Goal: Information Seeking & Learning: Learn about a topic

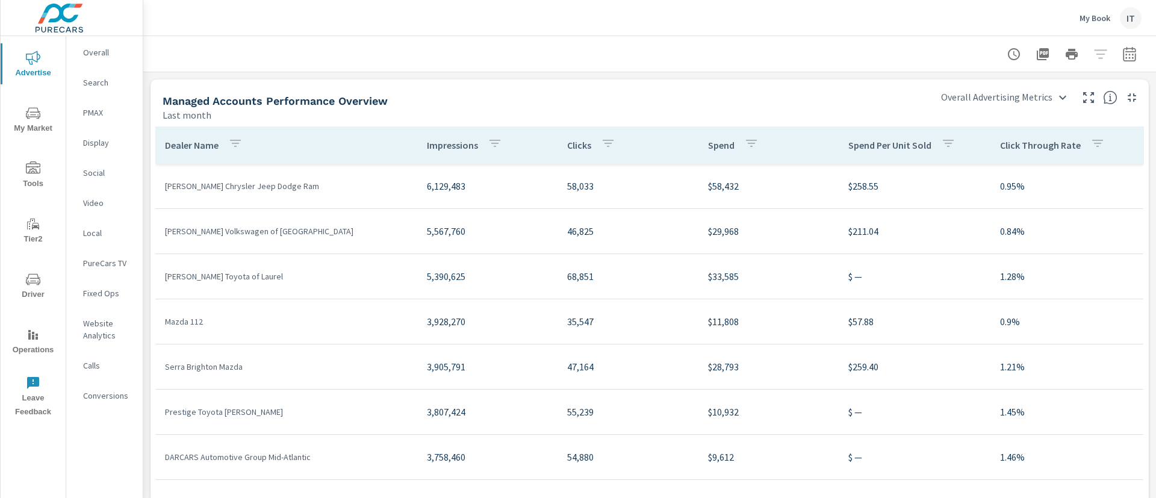
scroll to position [5, 0]
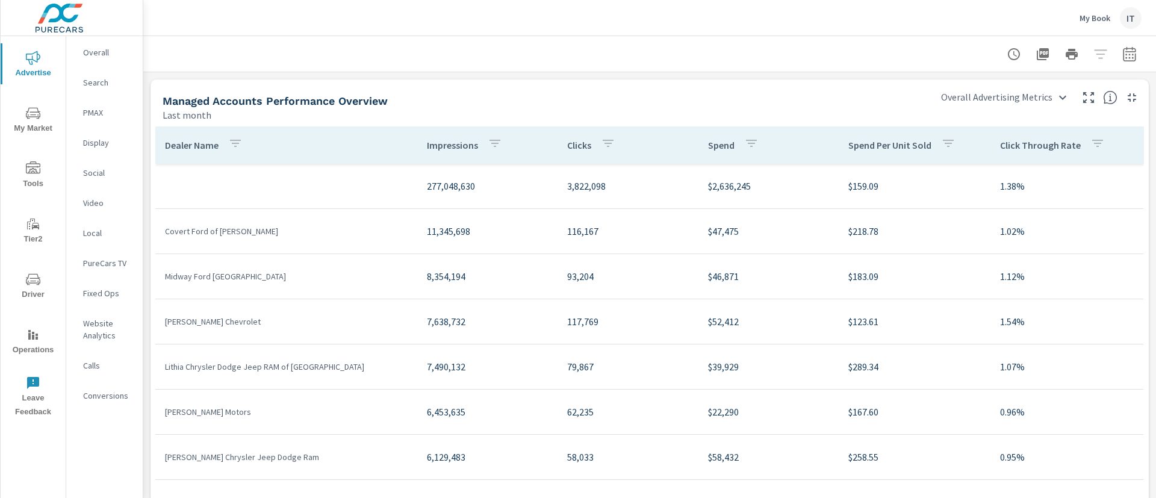
click at [772, 102] on div "Managed Accounts Performance Overview" at bounding box center [543, 101] width 761 height 14
click at [1131, 10] on div "IT" at bounding box center [1131, 18] width 22 height 22
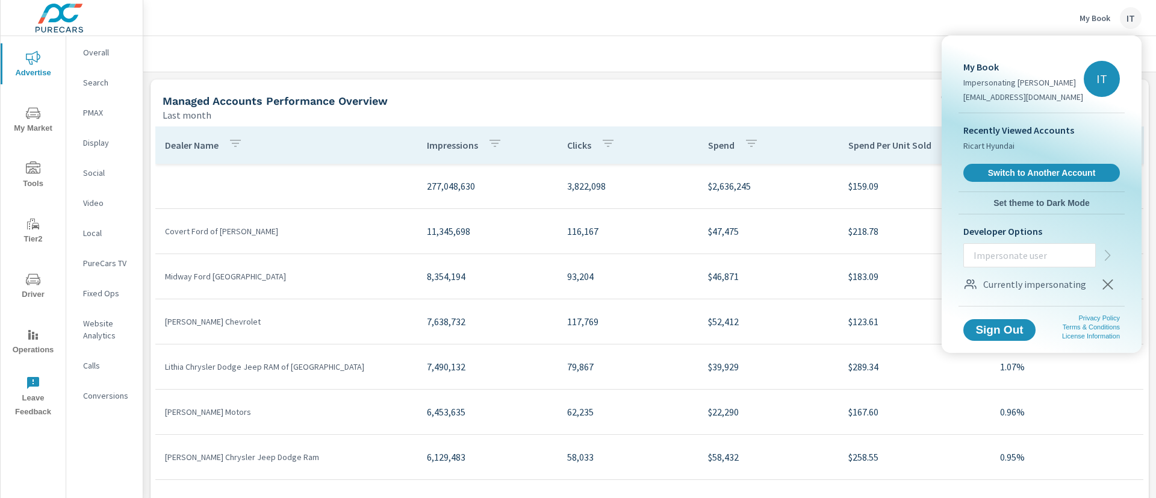
click at [843, 66] on div at bounding box center [578, 249] width 1156 height 498
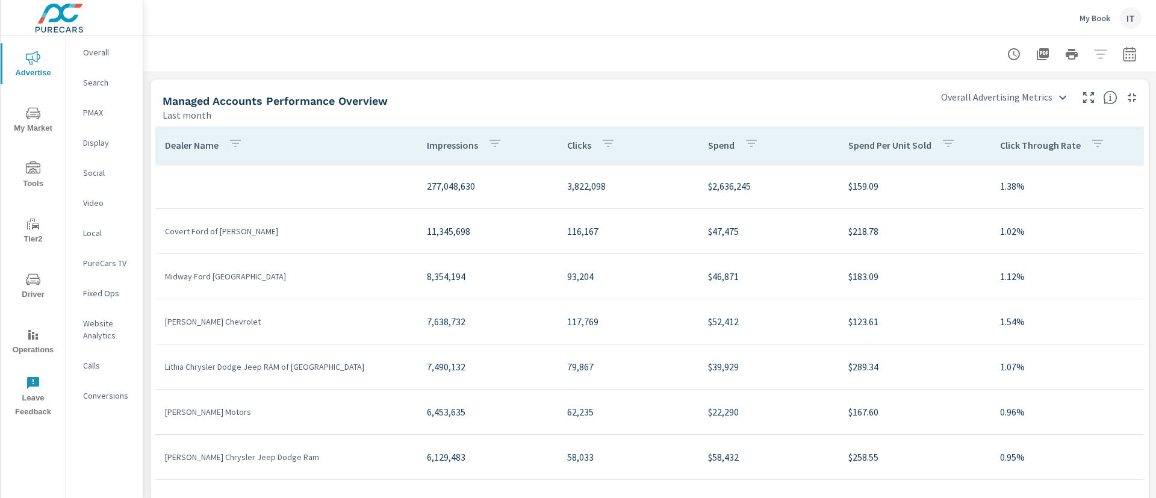
click at [1123, 28] on button "My Book IT" at bounding box center [1110, 18] width 72 height 36
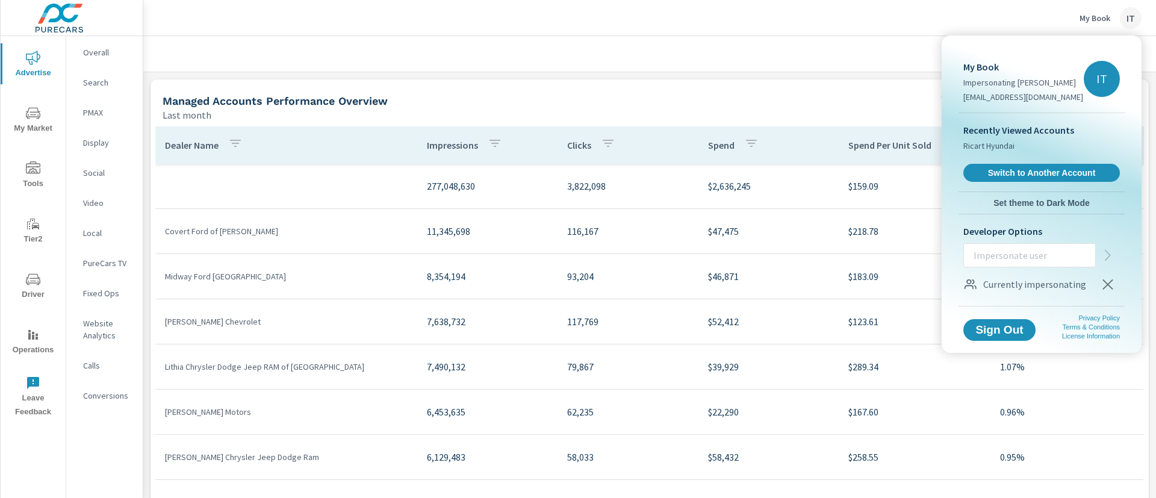
click at [383, 45] on div at bounding box center [578, 249] width 1156 height 498
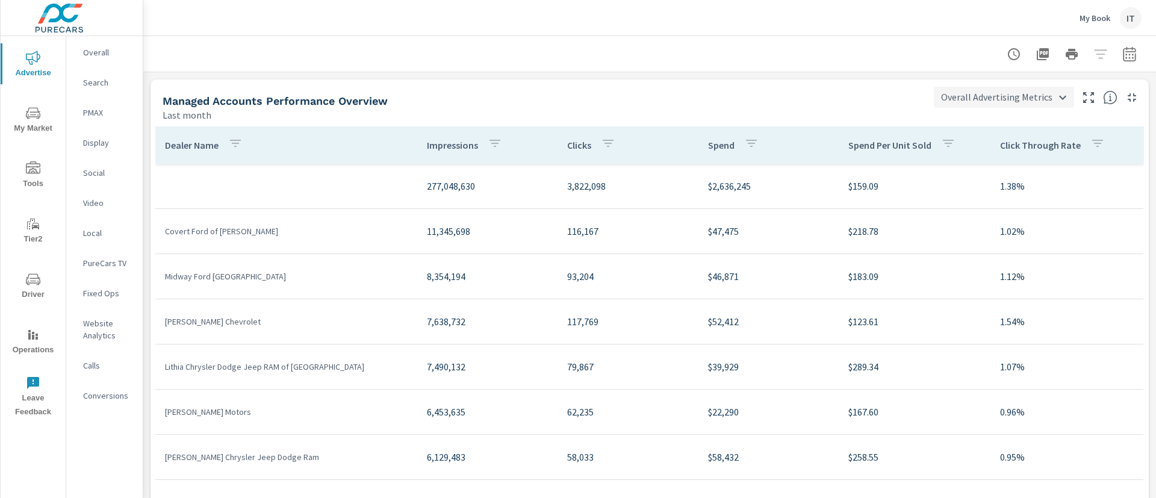
click at [947, 105] on body "Advertise My Market Tools Tier2 Driver Operations Leave Feedback Overall Search…" at bounding box center [578, 249] width 1156 height 498
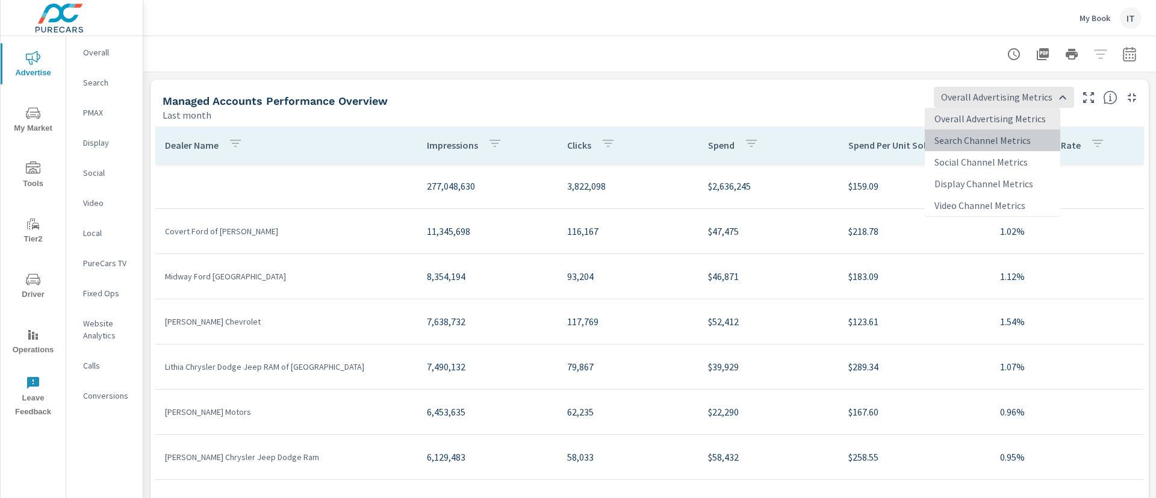
click at [949, 133] on li "Search Channel Metrics" at bounding box center [992, 140] width 135 height 22
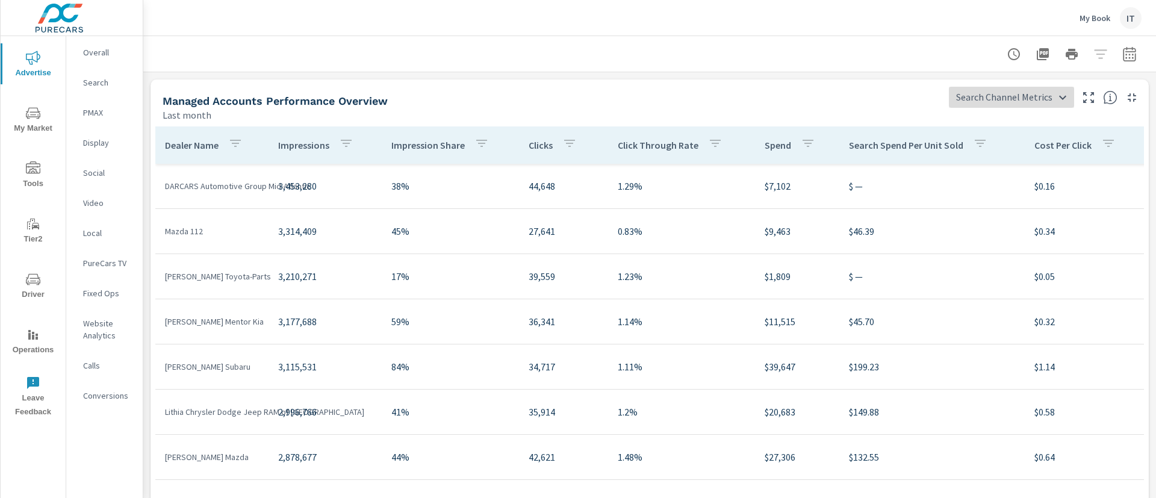
scroll to position [167, 0]
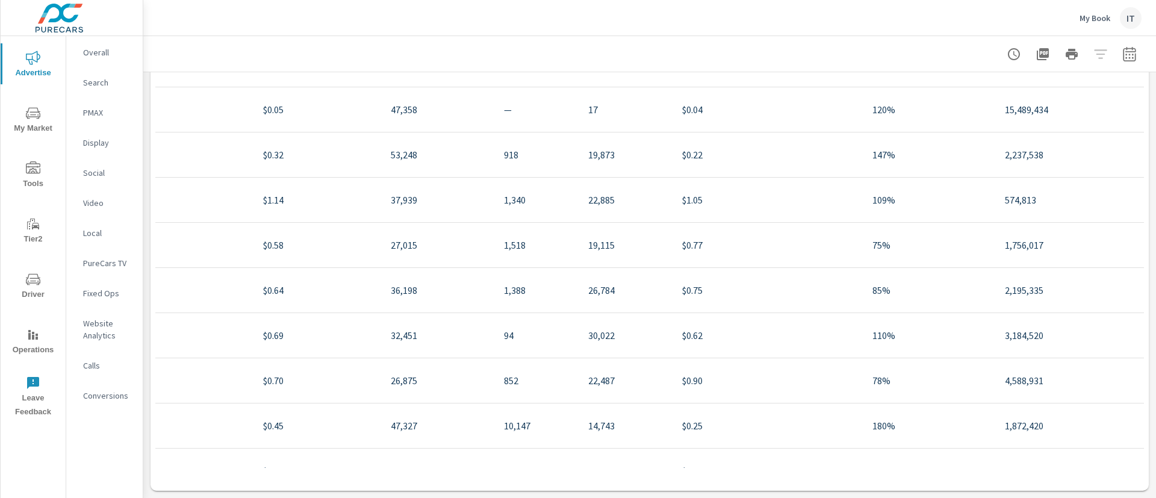
scroll to position [451, 1017]
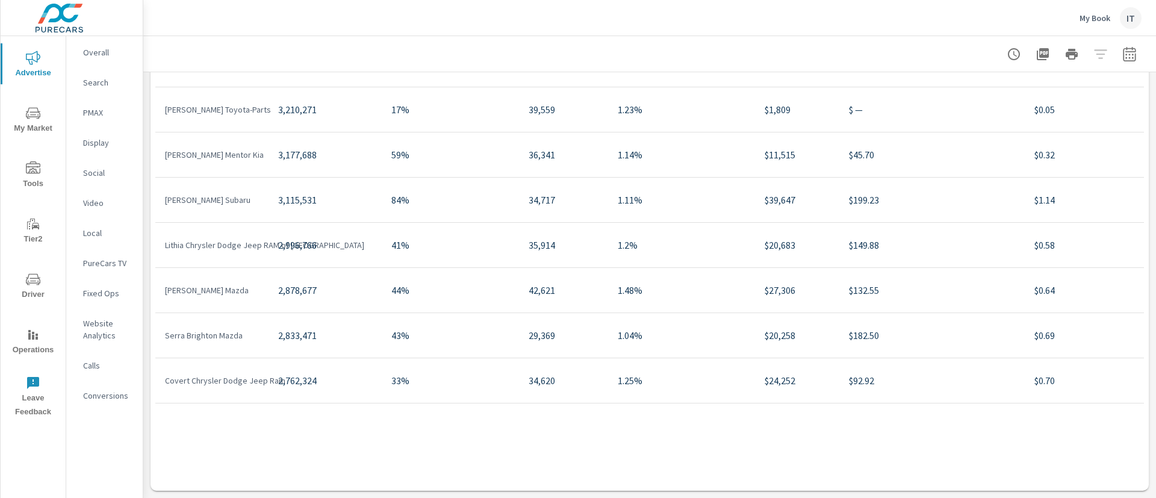
scroll to position [90, 0]
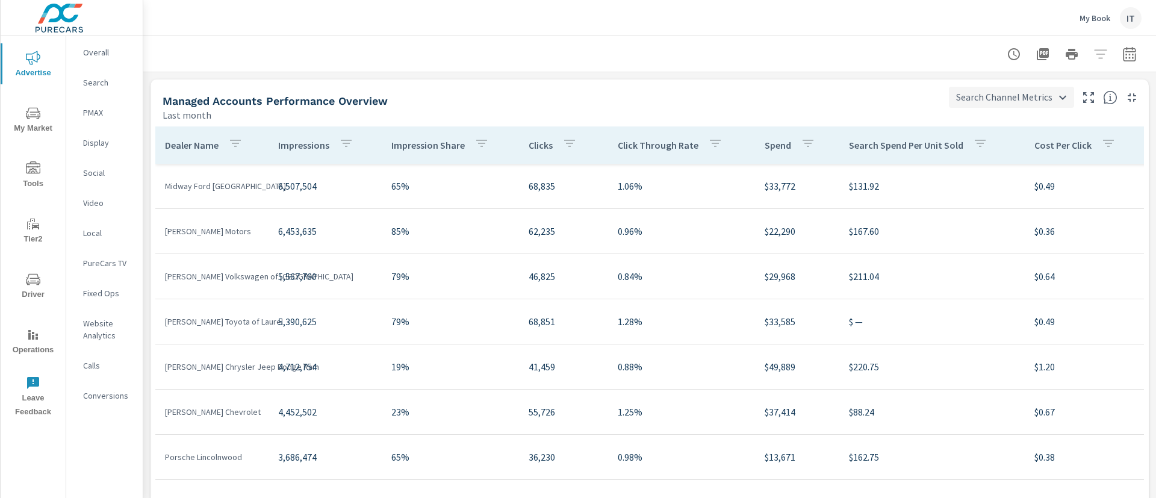
click at [960, 94] on body "Advertise My Market Tools Tier2 Driver Operations Leave Feedback Overall Search…" at bounding box center [578, 249] width 1156 height 498
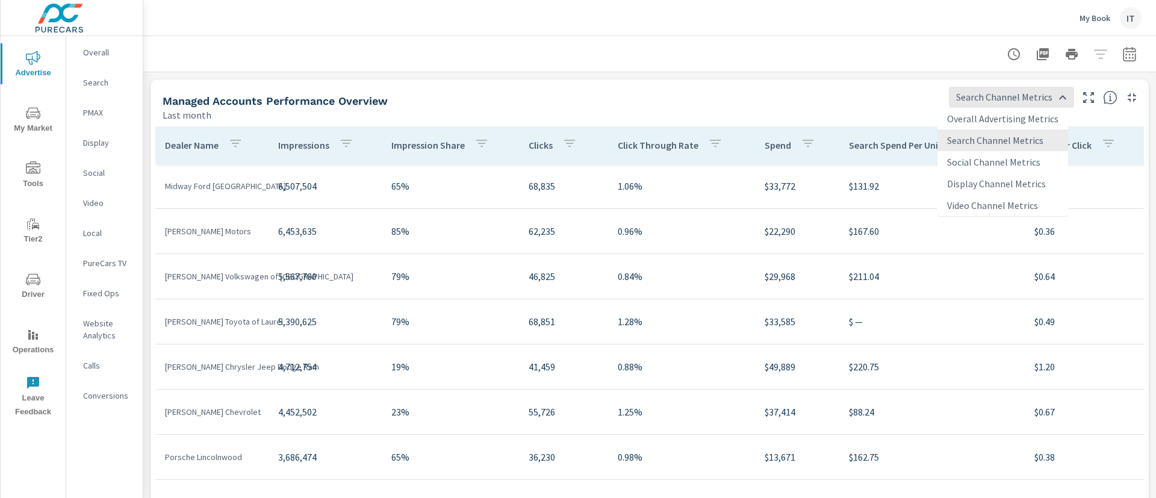
click at [962, 117] on li "Overall Advertising Metrics" at bounding box center [1002, 119] width 131 height 22
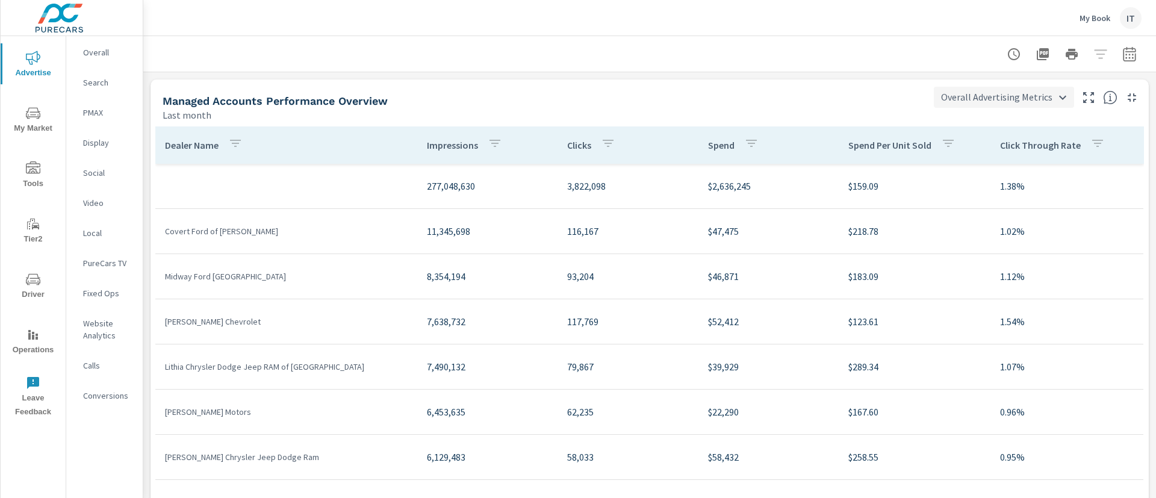
click at [976, 91] on body "Advertise My Market Tools Tier2 Driver Operations Leave Feedback Overall Search…" at bounding box center [578, 249] width 1156 height 498
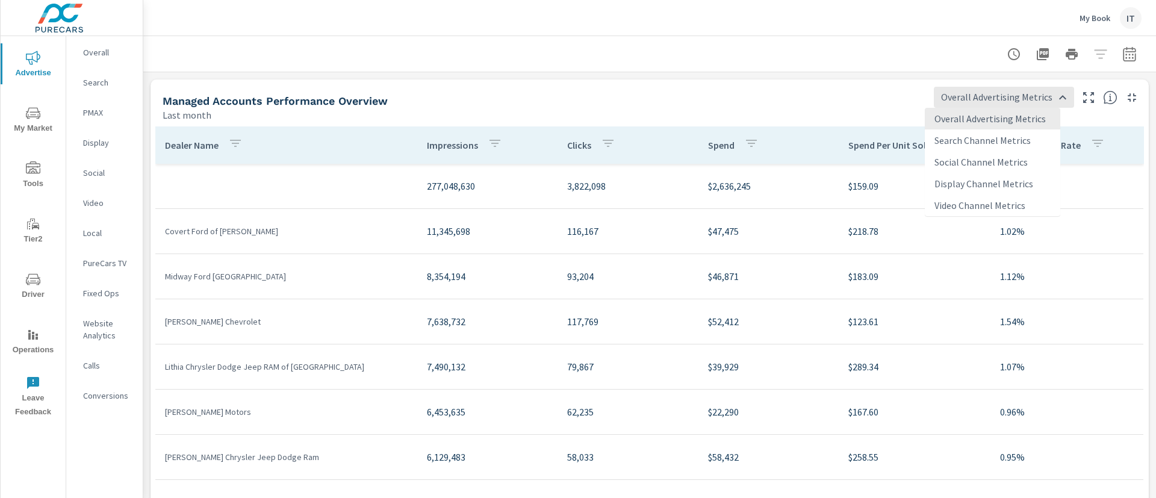
click at [979, 143] on li "Search Channel Metrics" at bounding box center [992, 140] width 135 height 22
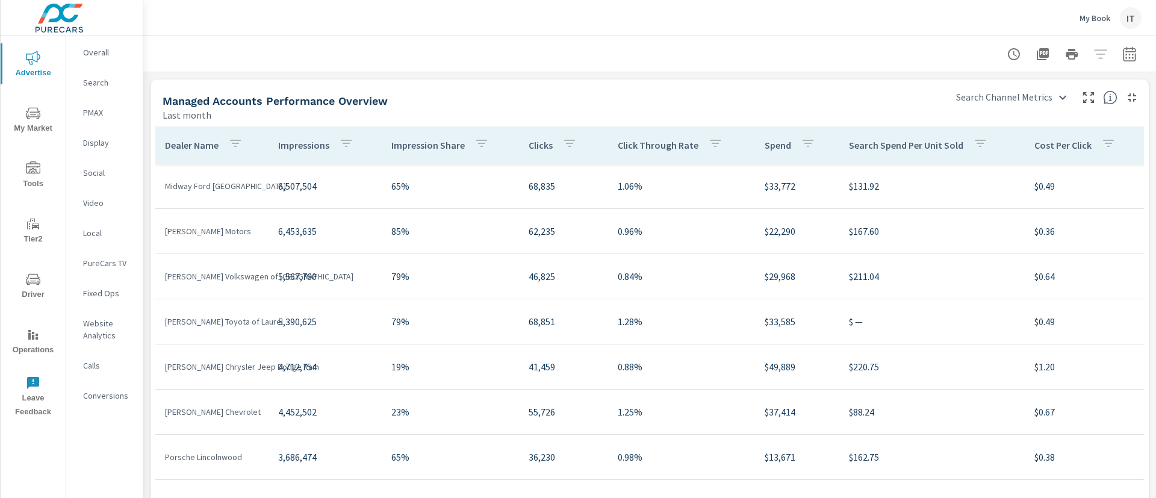
click at [986, 82] on div "Search Channel Metrics Search Channel Metrics" at bounding box center [1046, 93] width 205 height 28
click at [991, 101] on body "Advertise My Market Tools Tier2 Driver Operations Leave Feedback Overall Search…" at bounding box center [578, 249] width 1156 height 498
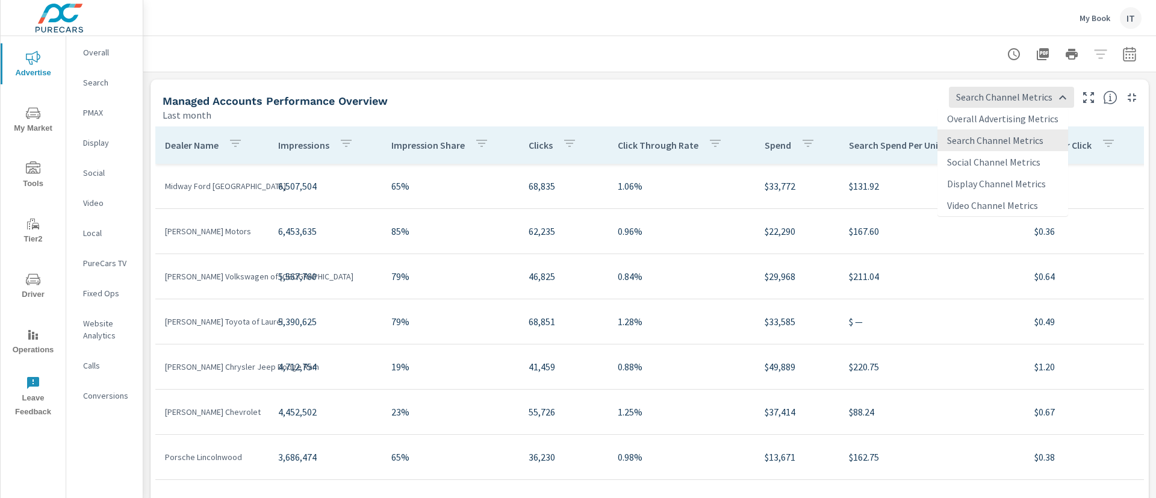
click at [970, 158] on li "Social Channel Metrics" at bounding box center [1002, 162] width 131 height 22
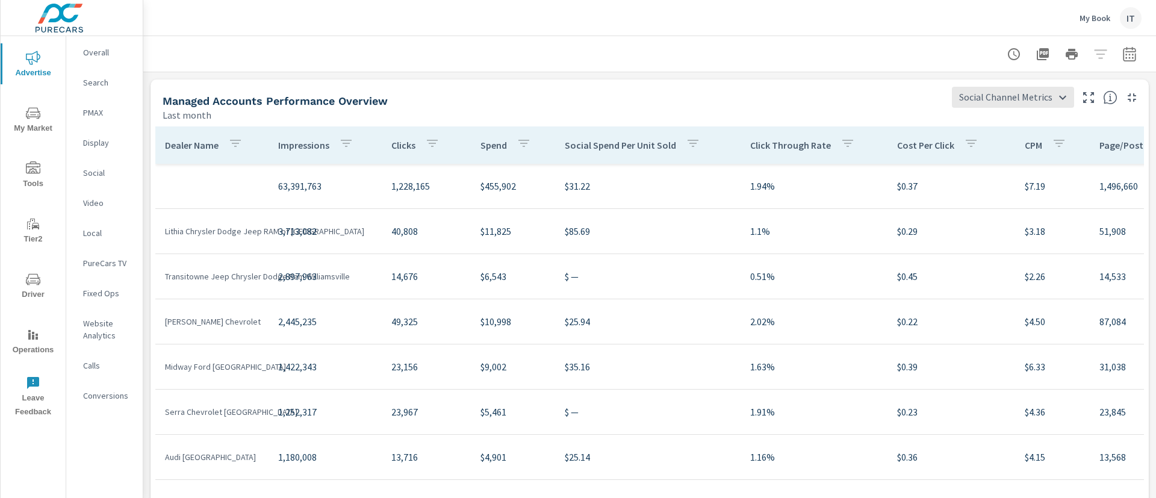
click at [1031, 109] on div "Managed Accounts Performance Overview Last month Social Channel Metrics Social …" at bounding box center [649, 100] width 998 height 42
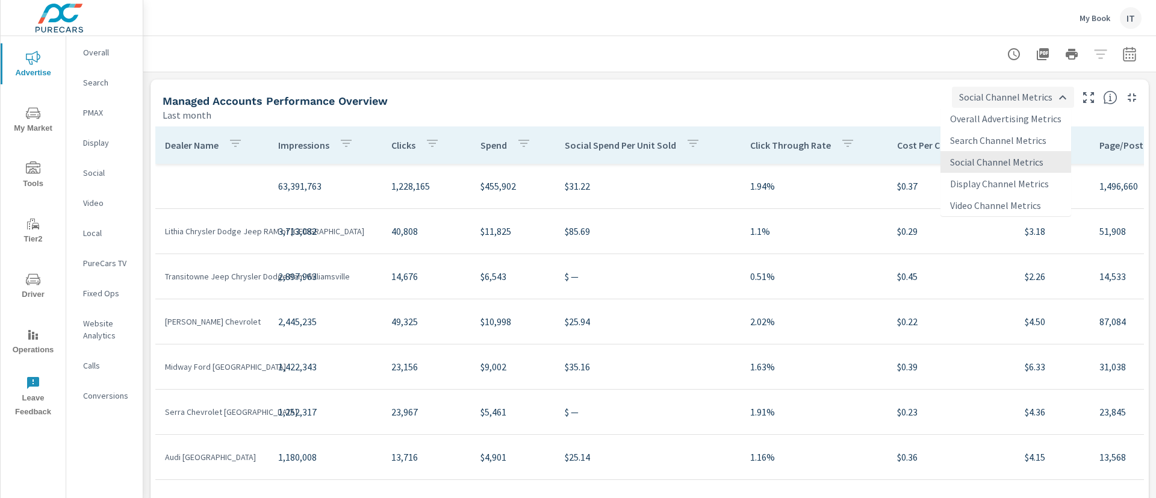
click at [1018, 101] on body "Advertise My Market Tools Tier2 Driver Operations Leave Feedback Overall Search…" at bounding box center [578, 249] width 1156 height 498
click at [1004, 124] on li "Overall Advertising Metrics" at bounding box center [1005, 119] width 131 height 22
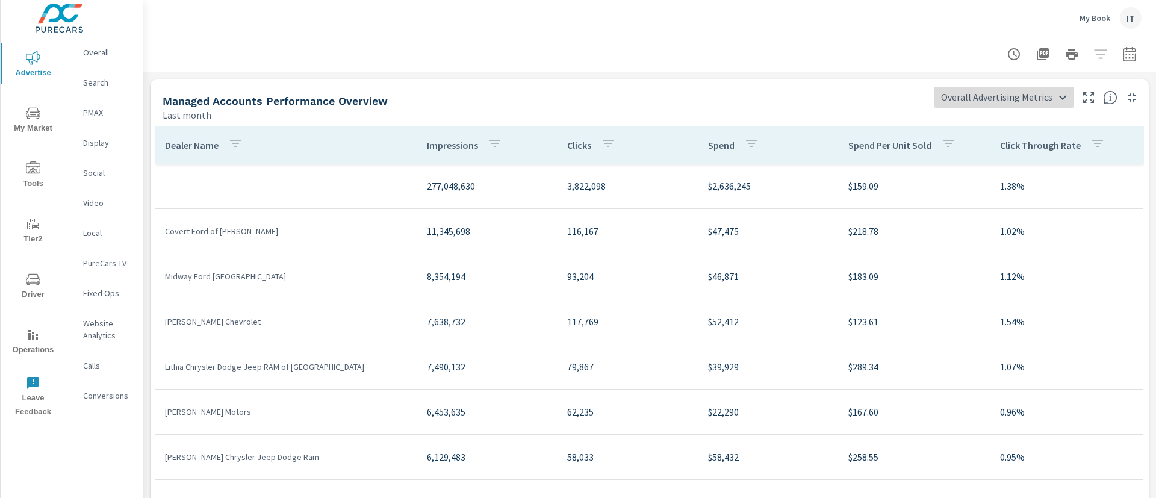
scroll to position [181, 0]
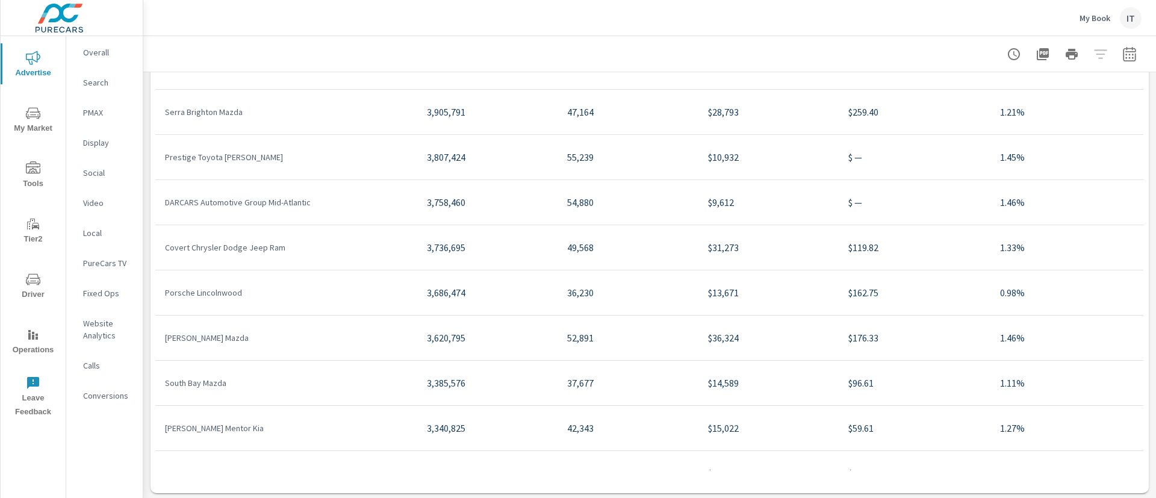
scroll to position [167, 0]
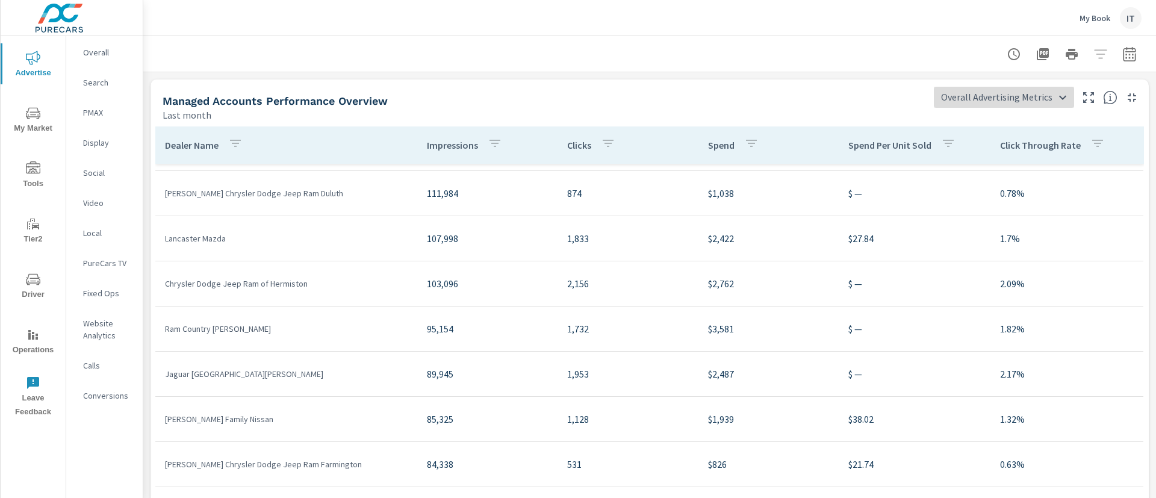
scroll to position [167, 0]
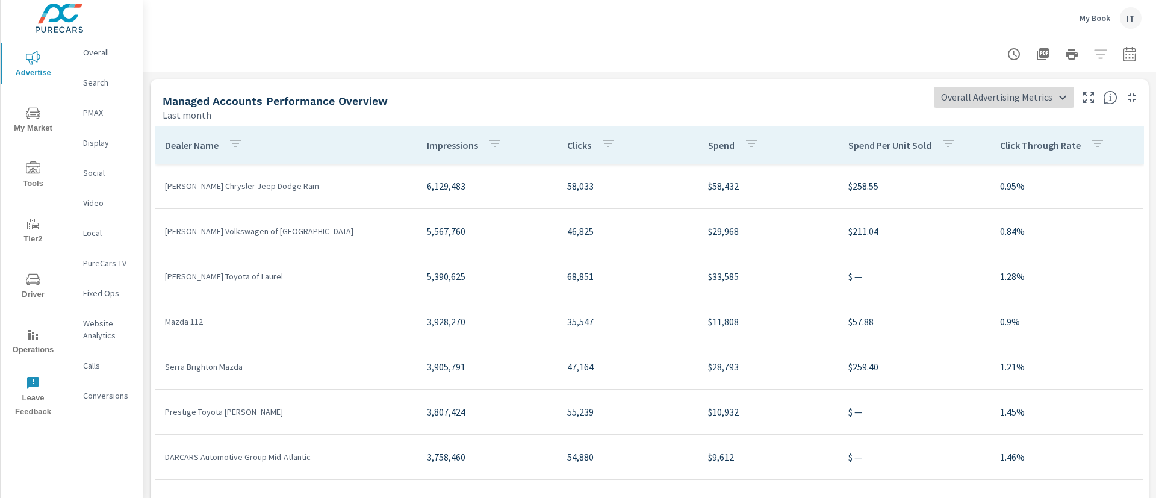
scroll to position [68, 0]
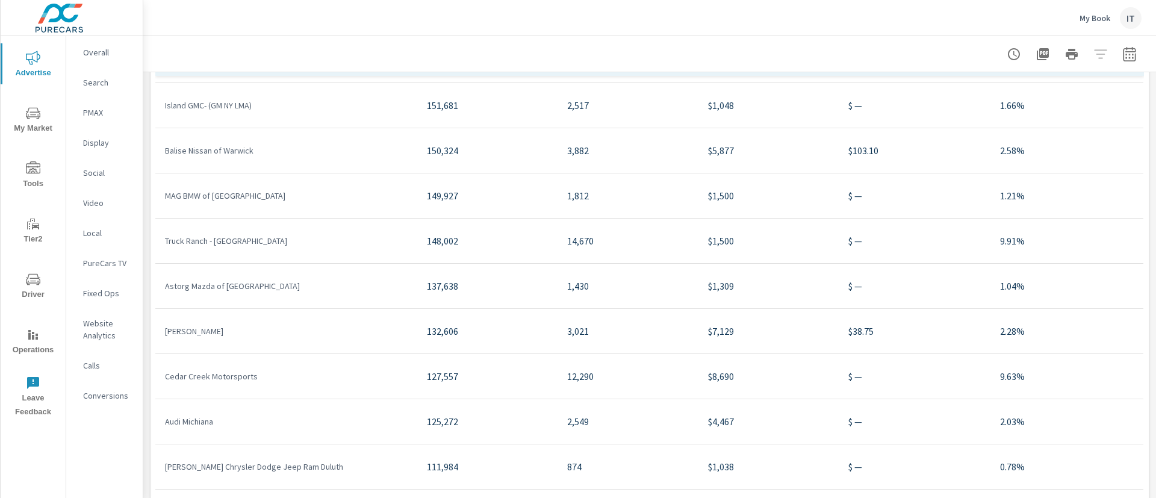
scroll to position [167, 0]
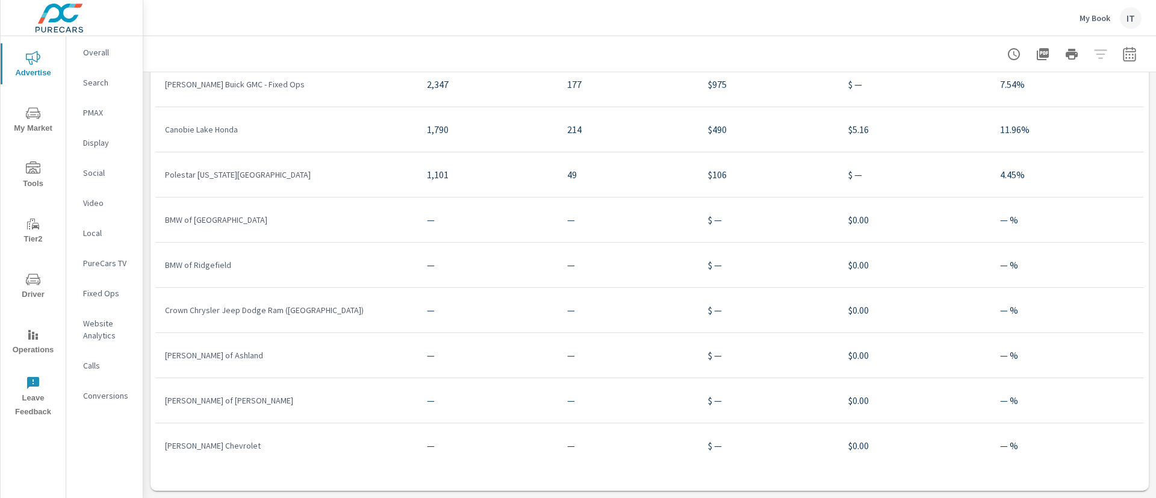
scroll to position [11990, 0]
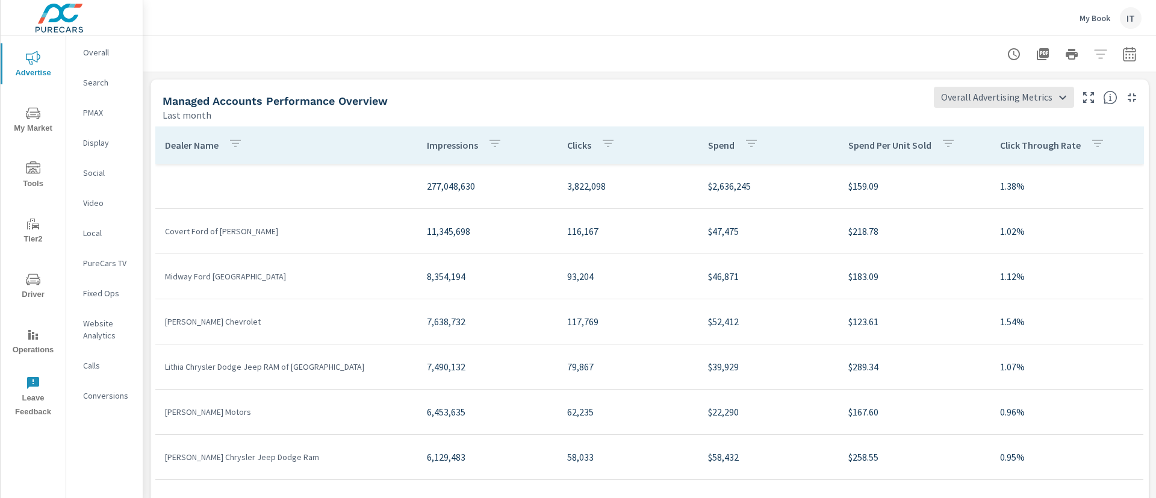
click at [749, 88] on div "Managed Accounts Performance Overview Last month" at bounding box center [539, 100] width 778 height 43
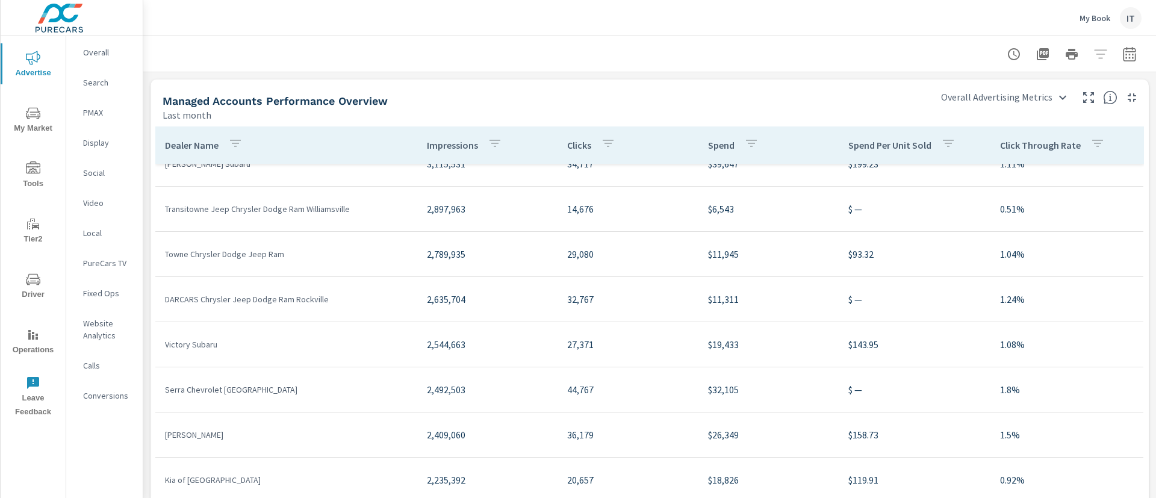
scroll to position [993, 0]
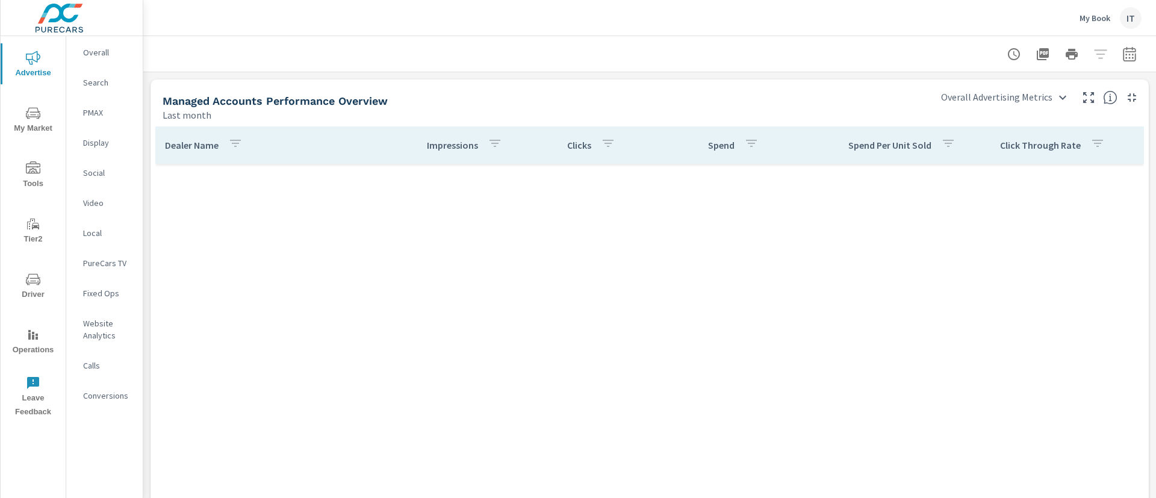
scroll to position [9812, 0]
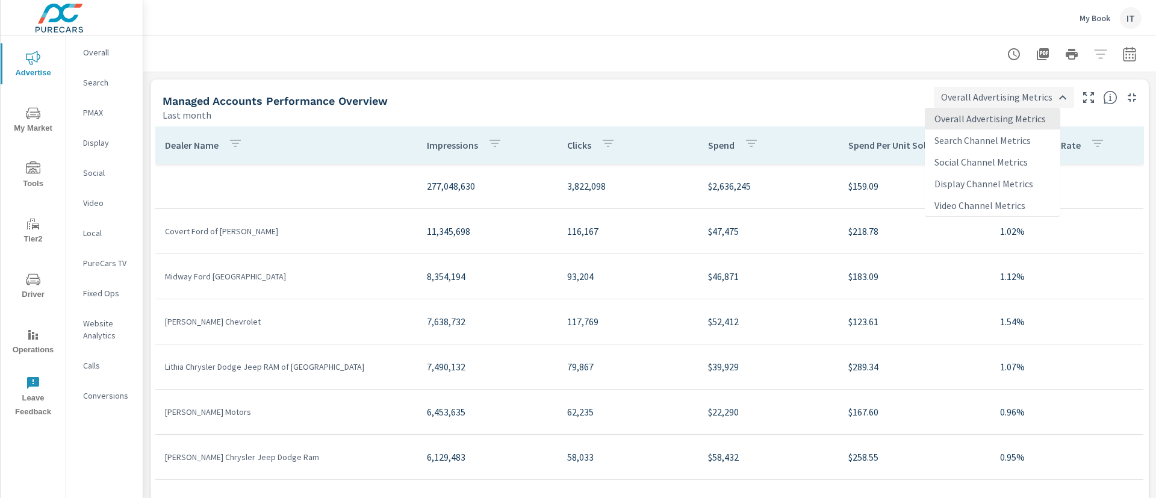
click at [1008, 93] on body "Advertise My Market Tools Tier2 Driver Operations Leave Feedback Overall Search…" at bounding box center [578, 249] width 1156 height 498
click at [1009, 132] on li "Search Channel Metrics" at bounding box center [992, 140] width 135 height 22
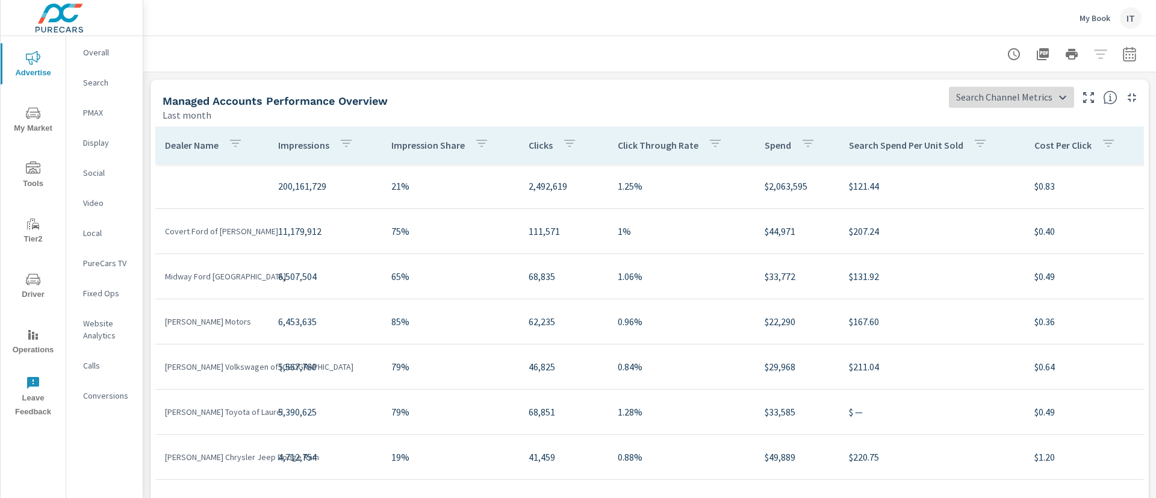
scroll to position [90, 0]
click at [958, 92] on body "Advertise My Market Tools Tier2 Driver Operations Leave Feedback Overall Search…" at bounding box center [578, 249] width 1156 height 498
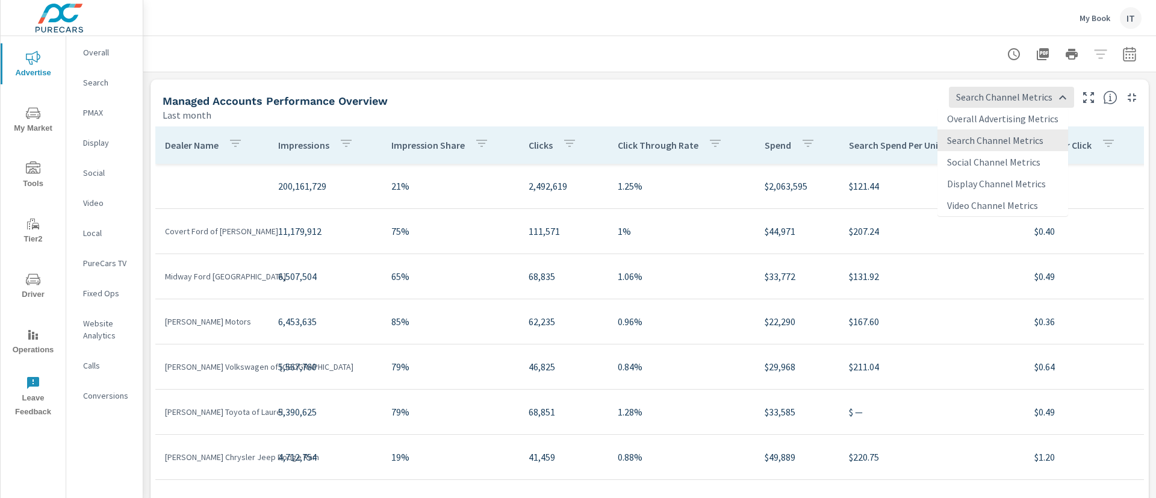
click at [964, 167] on li "Social Channel Metrics" at bounding box center [1002, 162] width 131 height 22
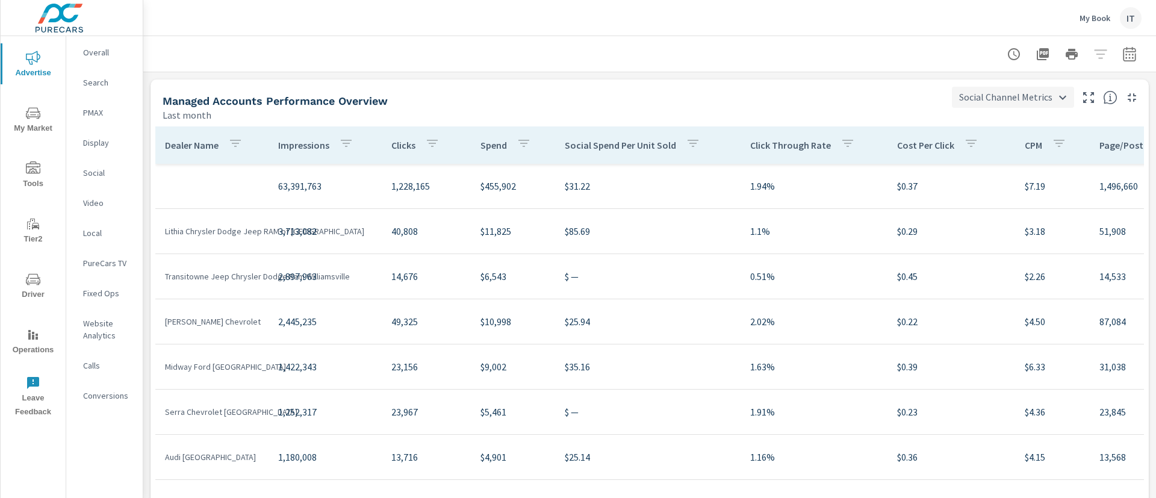
click at [968, 93] on body "Advertise My Market Tools Tier2 Driver Operations Leave Feedback Overall Search…" at bounding box center [578, 249] width 1156 height 498
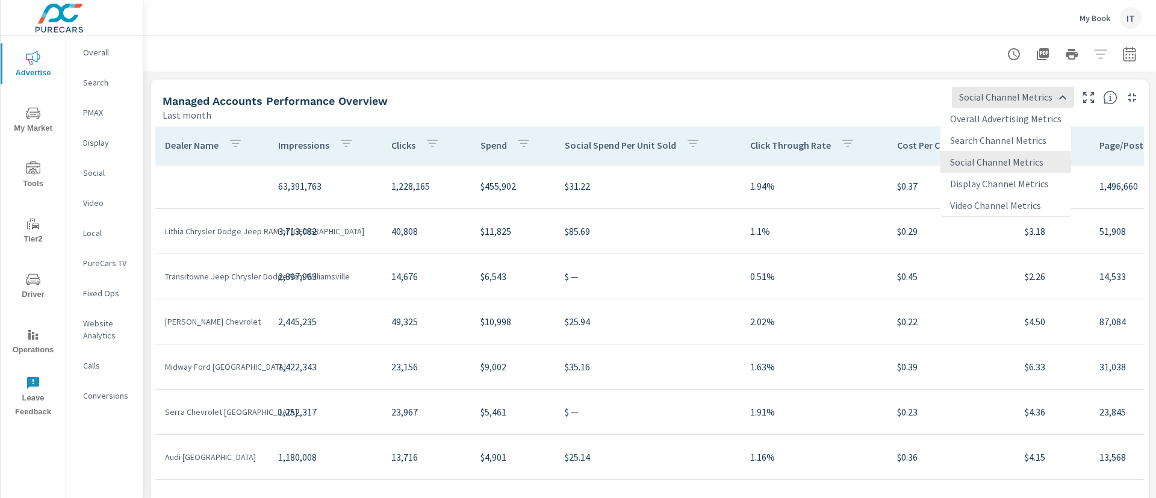
click at [971, 127] on li "Overall Advertising Metrics" at bounding box center [1005, 119] width 131 height 22
type input "Overall Advertising Metrics"
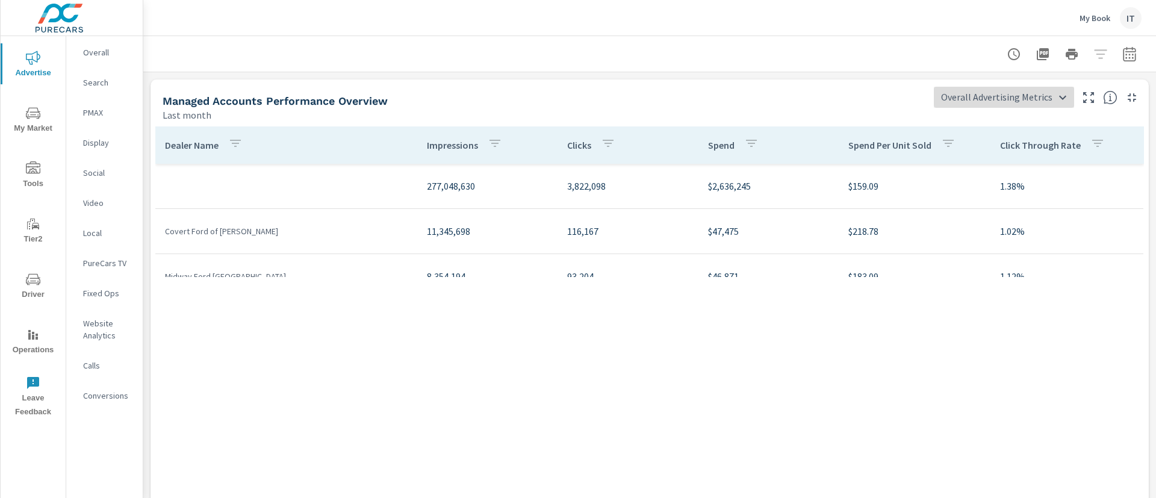
scroll to position [9796, 0]
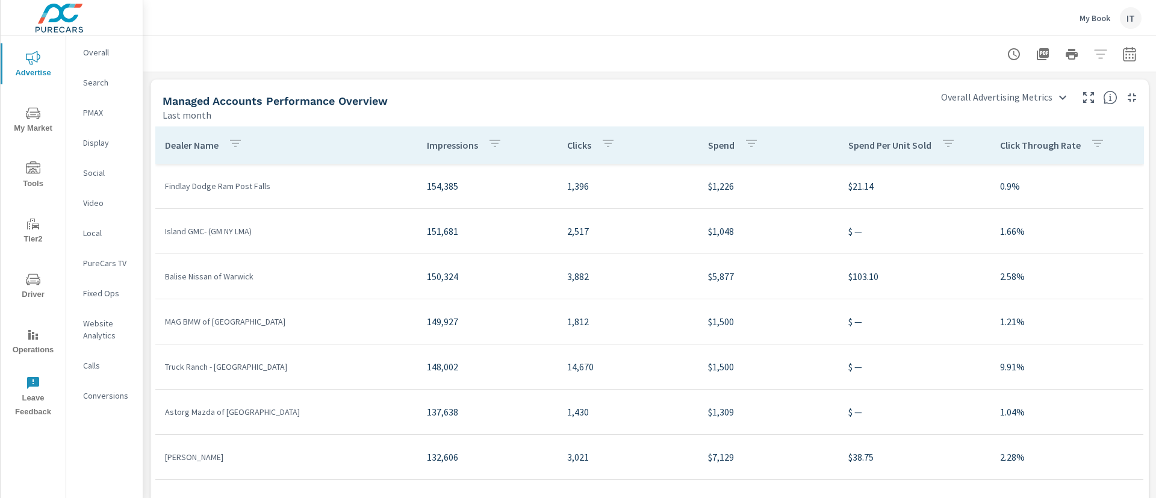
click at [867, 101] on div "Managed Accounts Performance Overview" at bounding box center [543, 101] width 761 height 14
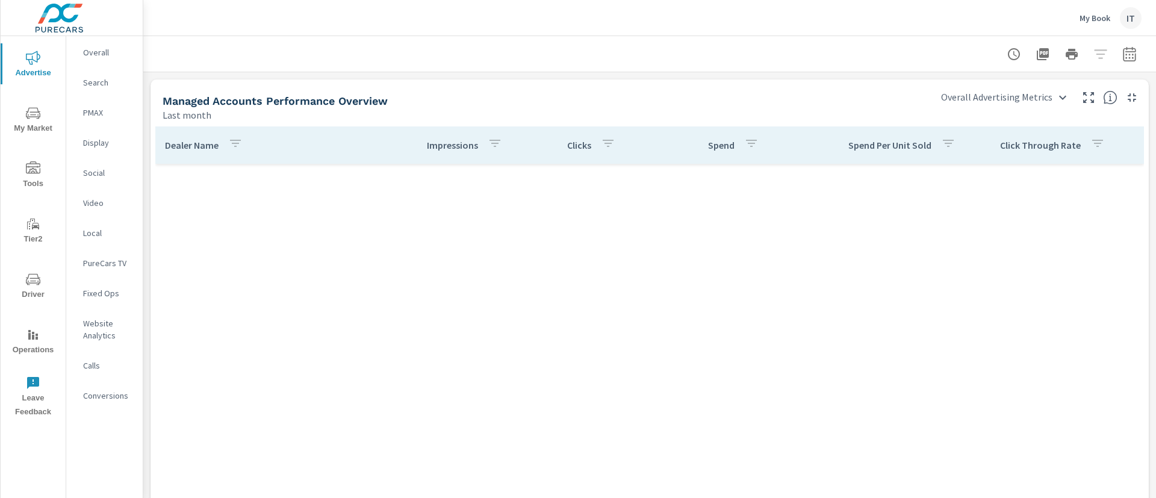
scroll to position [9796, 0]
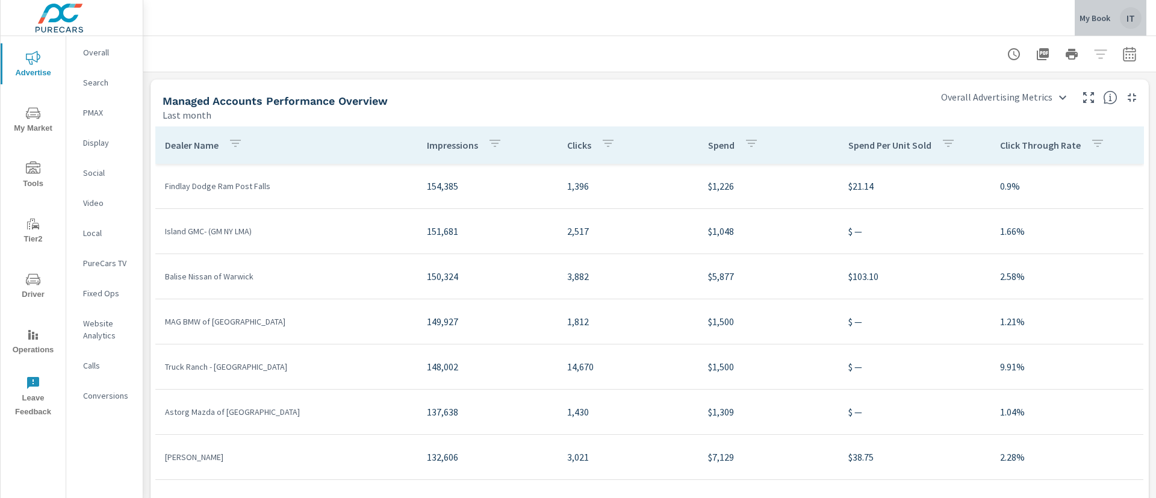
click at [1125, 22] on div "IT" at bounding box center [1131, 18] width 22 height 22
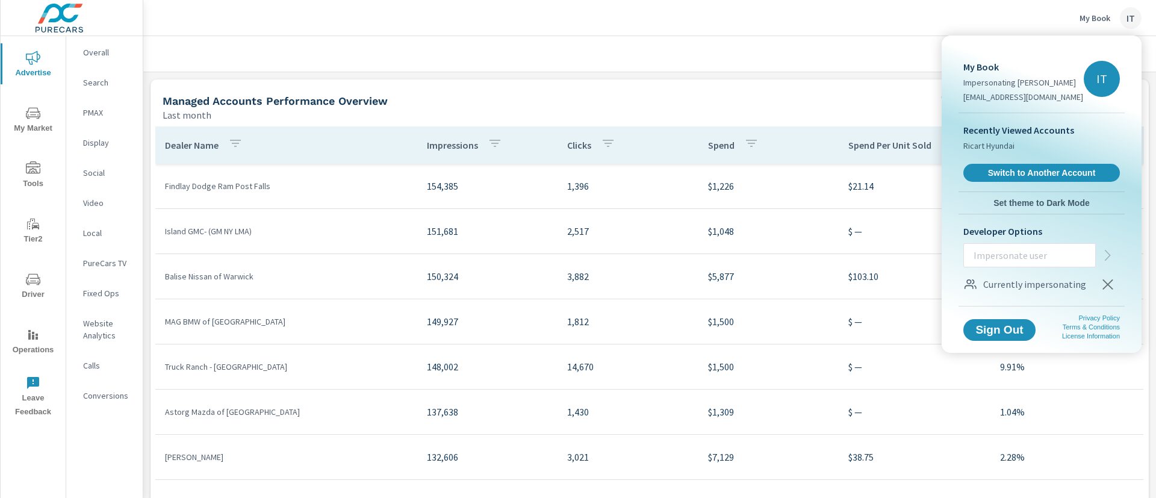
click at [979, 253] on input "text" at bounding box center [1029, 255] width 131 height 31
type input "carleyp@purecars.com"
click at [1103, 261] on icon "button" at bounding box center [1107, 255] width 14 height 14
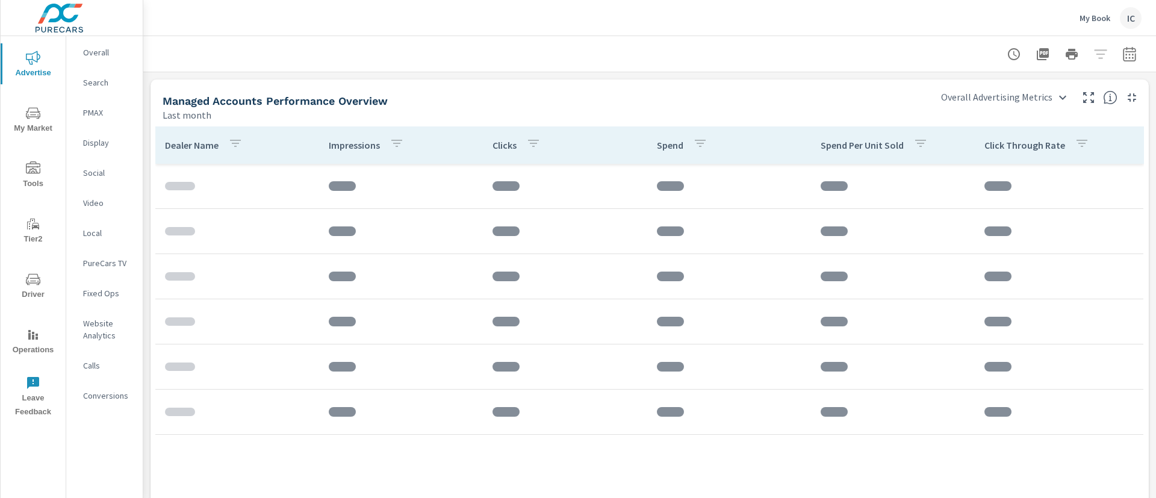
click at [609, 45] on div at bounding box center [650, 54] width 984 height 36
click at [1133, 18] on div "IC" at bounding box center [1131, 18] width 22 height 22
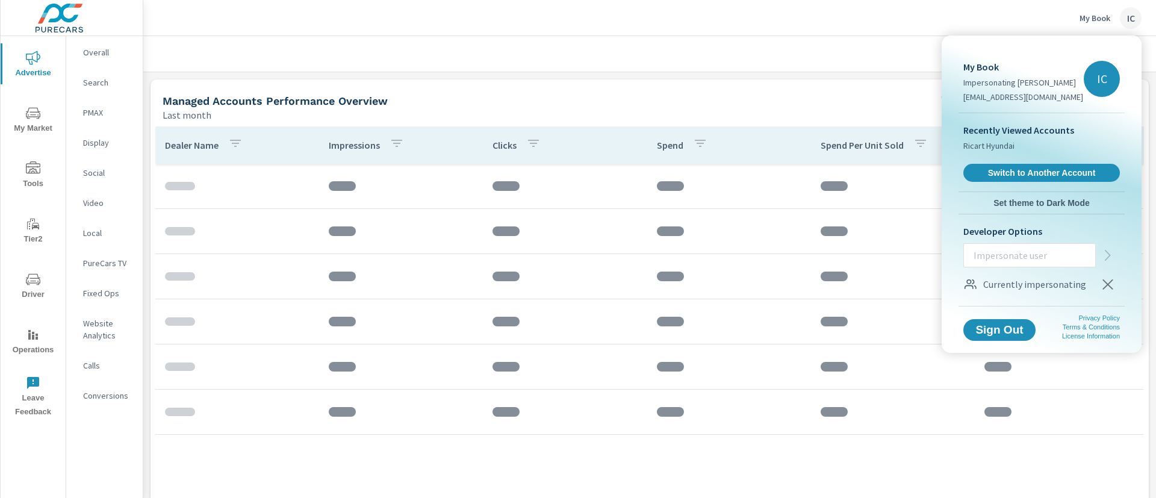
click at [1103, 287] on icon "button" at bounding box center [1107, 284] width 14 height 14
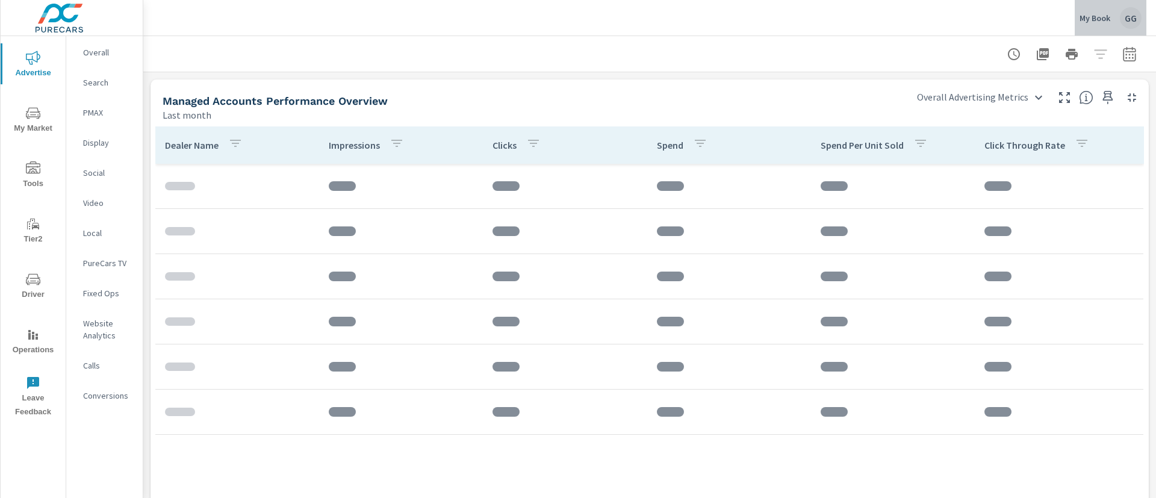
click at [1130, 16] on div "GG" at bounding box center [1131, 18] width 22 height 22
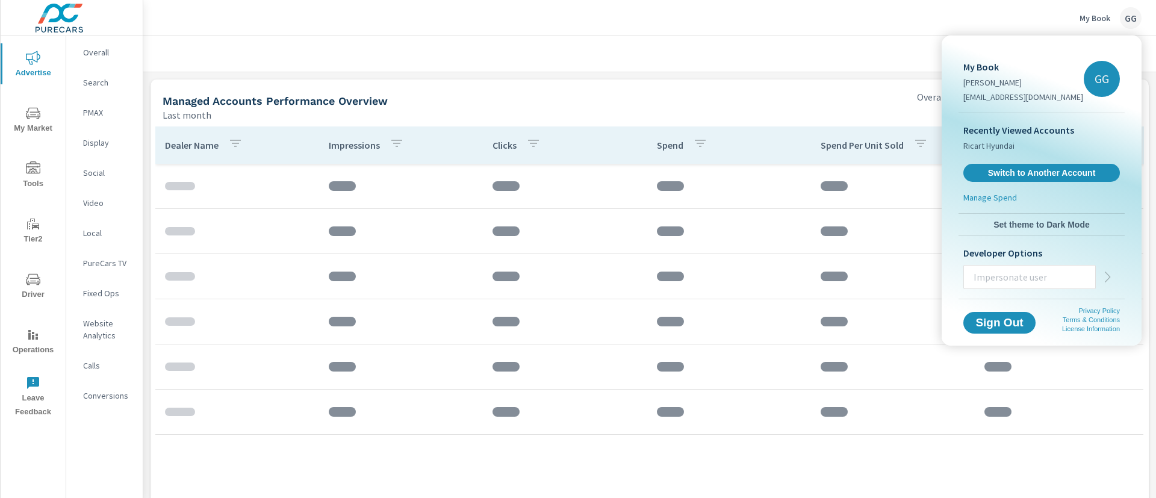
click at [992, 279] on input "text" at bounding box center [1029, 276] width 131 height 31
type input "[EMAIL_ADDRESS][DOMAIN_NAME]"
click at [1115, 284] on button "button" at bounding box center [1107, 277] width 24 height 24
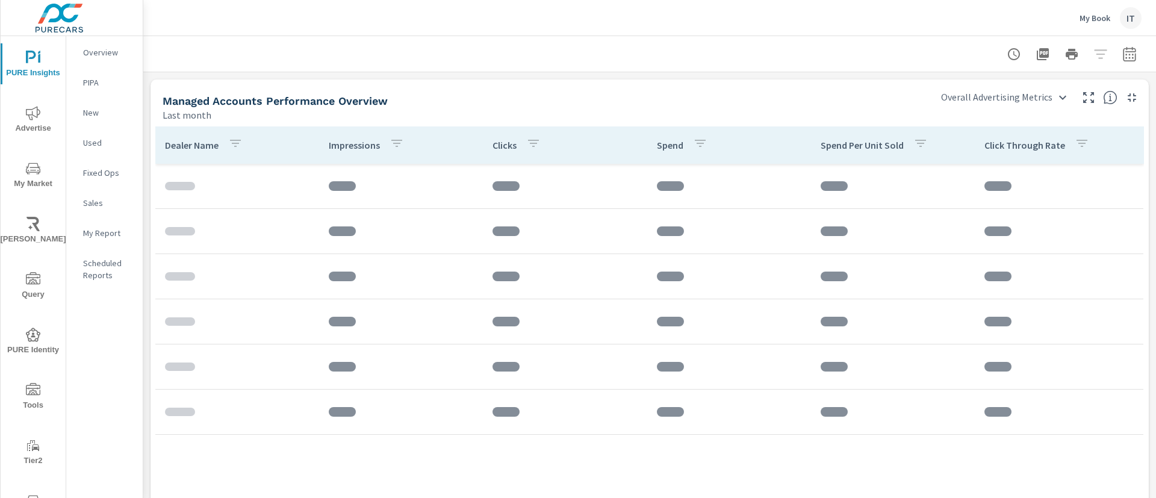
click at [555, 38] on div at bounding box center [650, 54] width 984 height 36
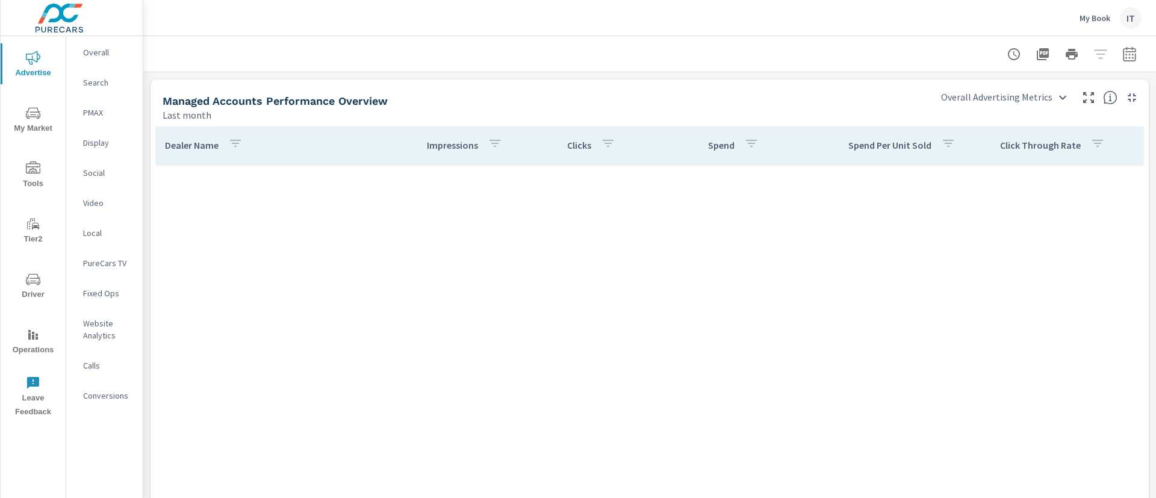
scroll to position [9796, 0]
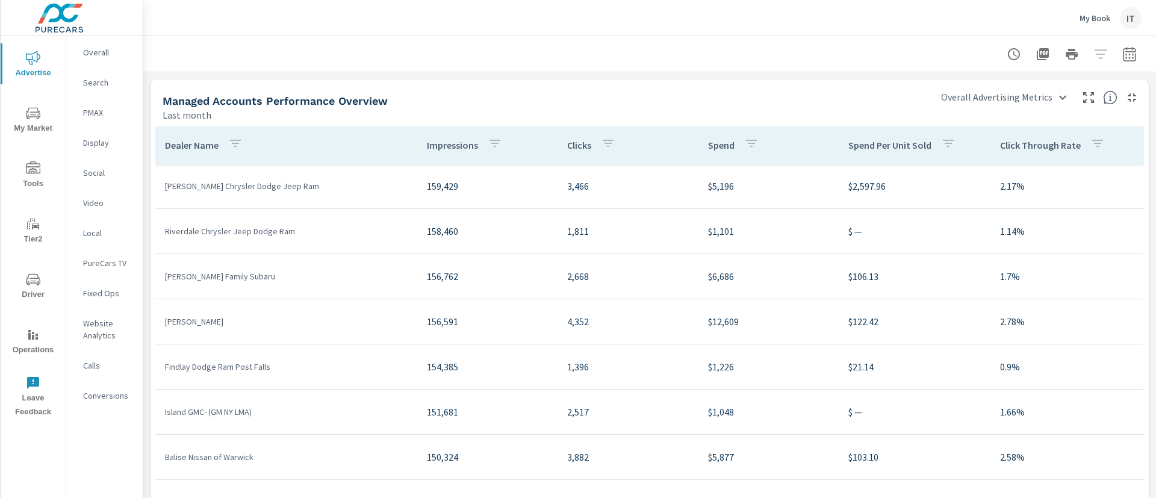
scroll to position [9344, 0]
click at [1133, 20] on div "IT" at bounding box center [1131, 18] width 22 height 22
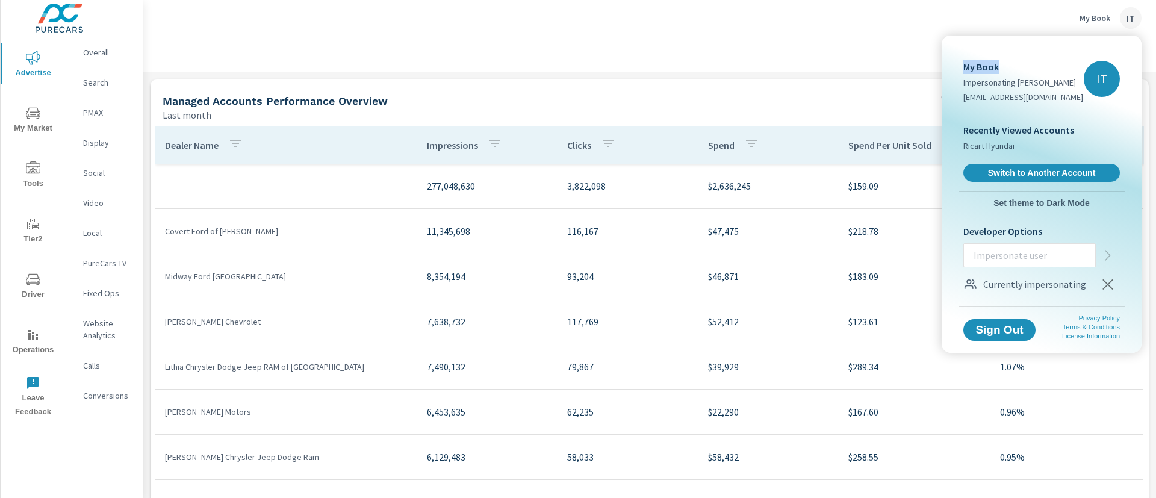
drag, startPoint x: 1023, startPoint y: 66, endPoint x: 965, endPoint y: 69, distance: 57.9
click at [965, 69] on p "My Book" at bounding box center [1023, 67] width 120 height 14
click at [837, 58] on div at bounding box center [578, 249] width 1156 height 498
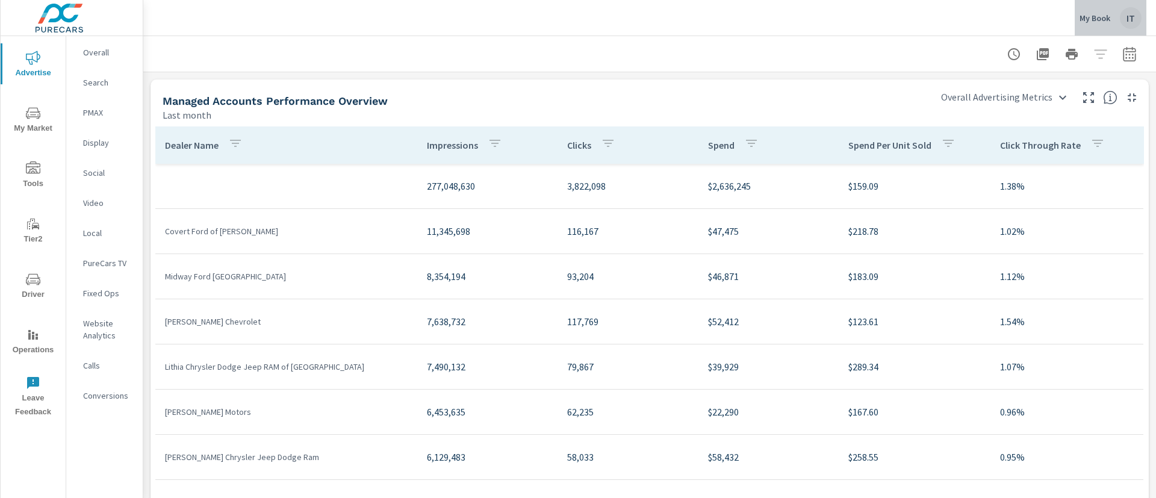
click at [1129, 29] on button "My Book IT" at bounding box center [1110, 18] width 72 height 36
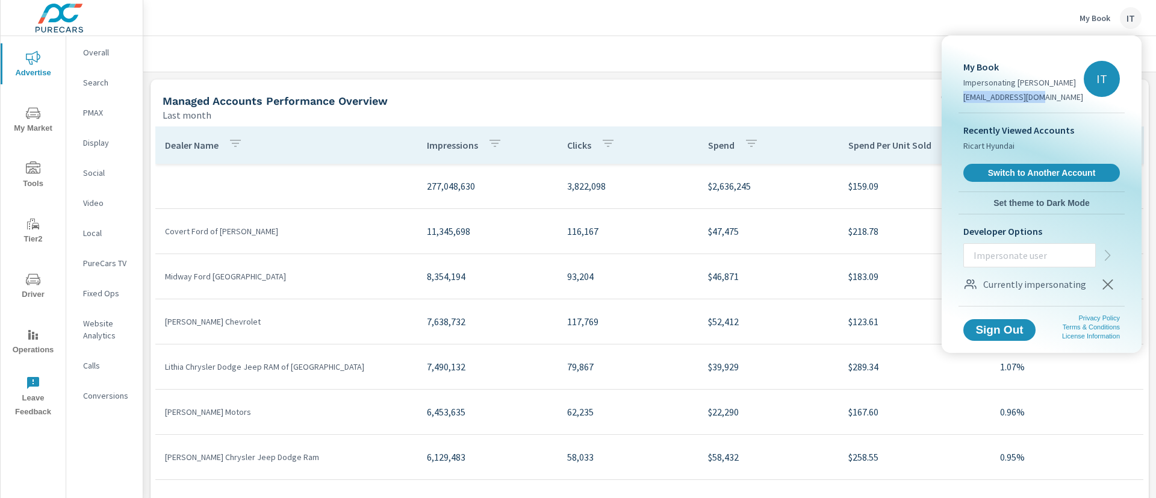
drag, startPoint x: 961, startPoint y: 97, endPoint x: 1040, endPoint y: 96, distance: 78.9
click at [1040, 96] on div "My Book Impersonating Taylor Williams taylorw@purecars.com IT" at bounding box center [1041, 78] width 166 height 67
click at [620, 84] on div at bounding box center [578, 249] width 1156 height 498
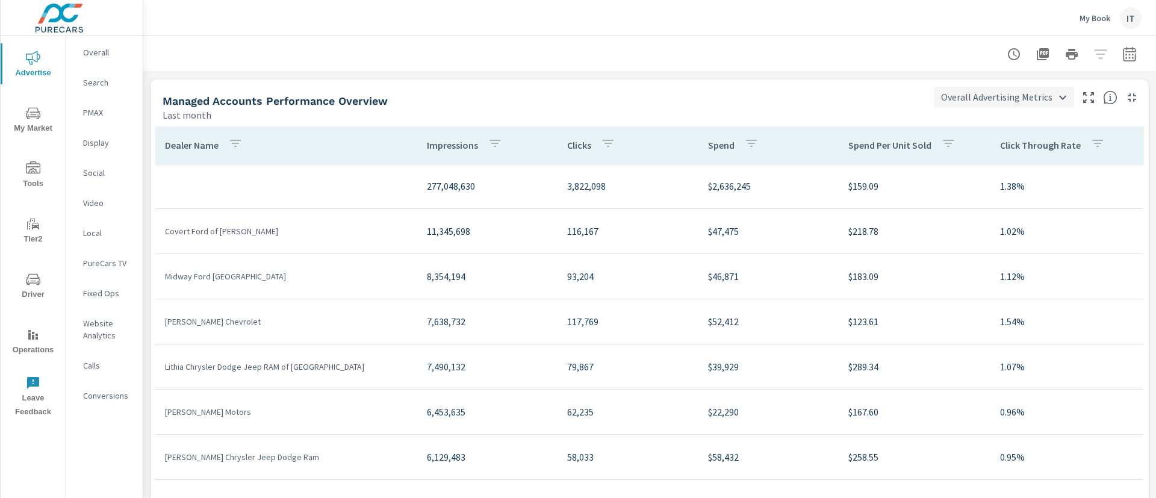
click at [950, 96] on body "Advertise My Market Tools Tier2 Driver Operations Leave Feedback Overall Search…" at bounding box center [578, 249] width 1156 height 498
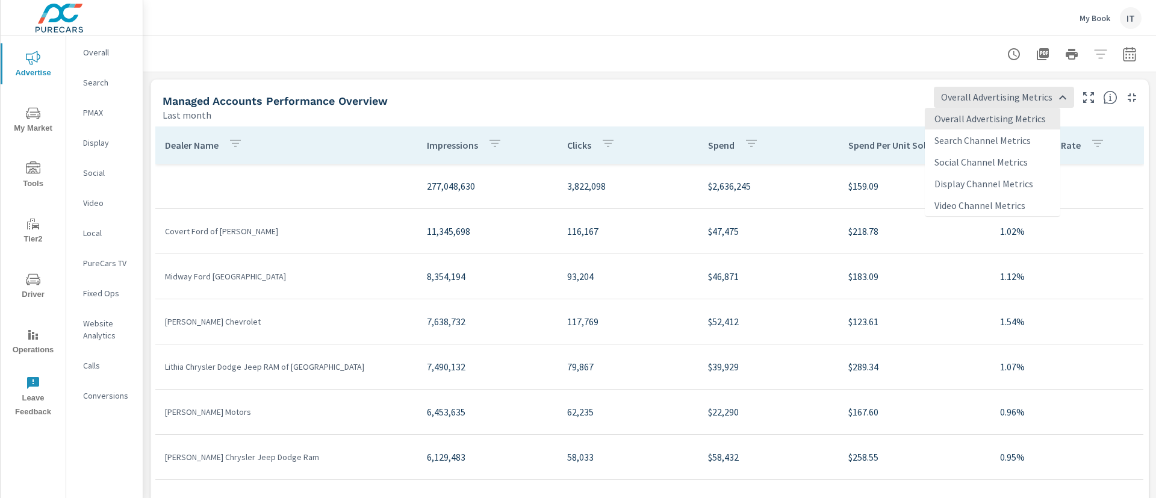
click at [987, 136] on li "Search Channel Metrics" at bounding box center [992, 140] width 135 height 22
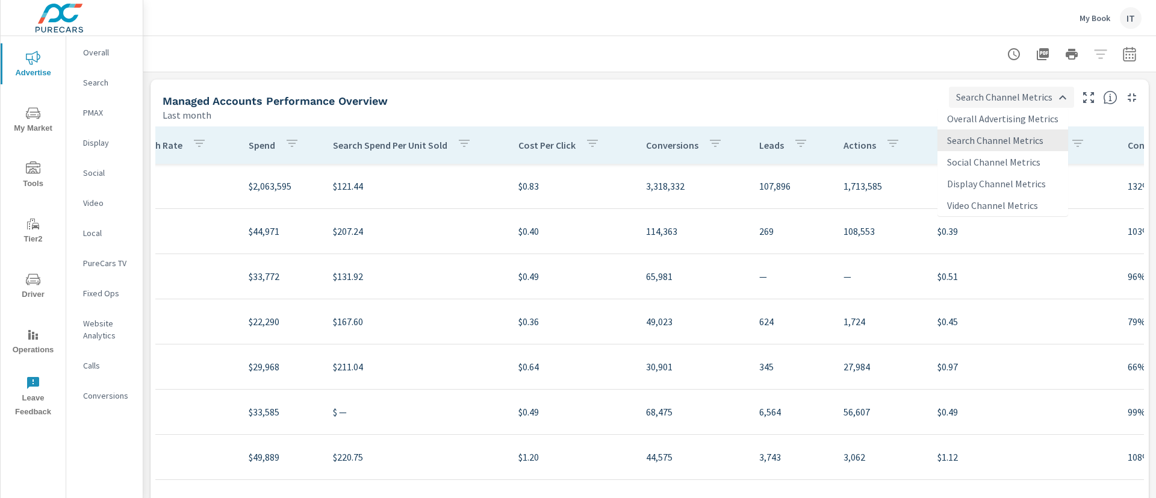
click at [1009, 107] on body "Advertise My Market Tools Tier2 Driver Operations Leave Feedback Overall Search…" at bounding box center [578, 249] width 1156 height 498
click at [996, 164] on li "Social Channel Metrics" at bounding box center [1002, 162] width 131 height 22
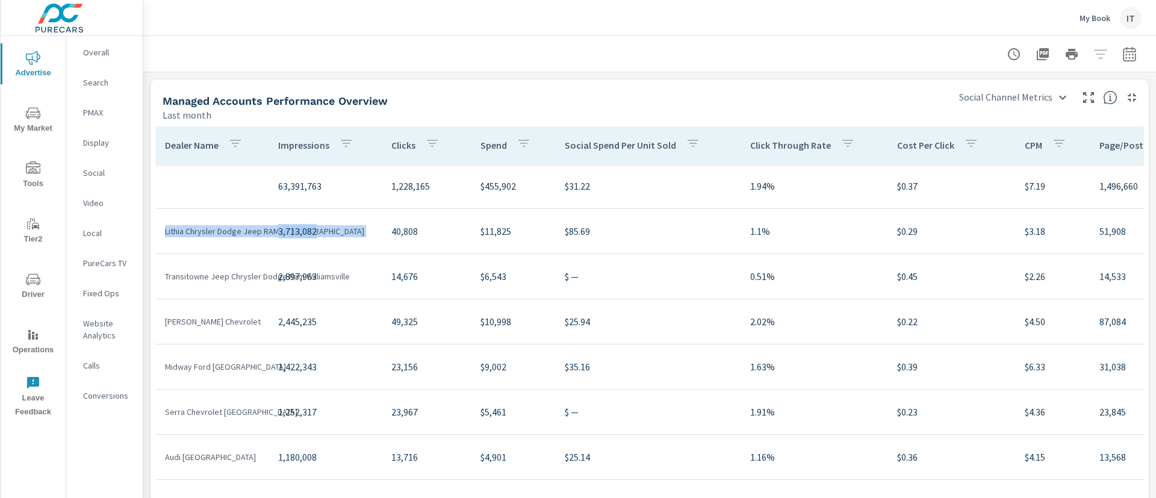
drag, startPoint x: 167, startPoint y: 229, endPoint x: 318, endPoint y: 227, distance: 151.1
click at [318, 227] on tr "Lithia Chrysler Dodge Jeep RAM of Corpus Christi 3,713,082 40,808 $11,825 $85.6…" at bounding box center [693, 231] width 1077 height 45
click at [819, 82] on div "Managed Accounts Performance Overview Last month" at bounding box center [548, 100] width 796 height 43
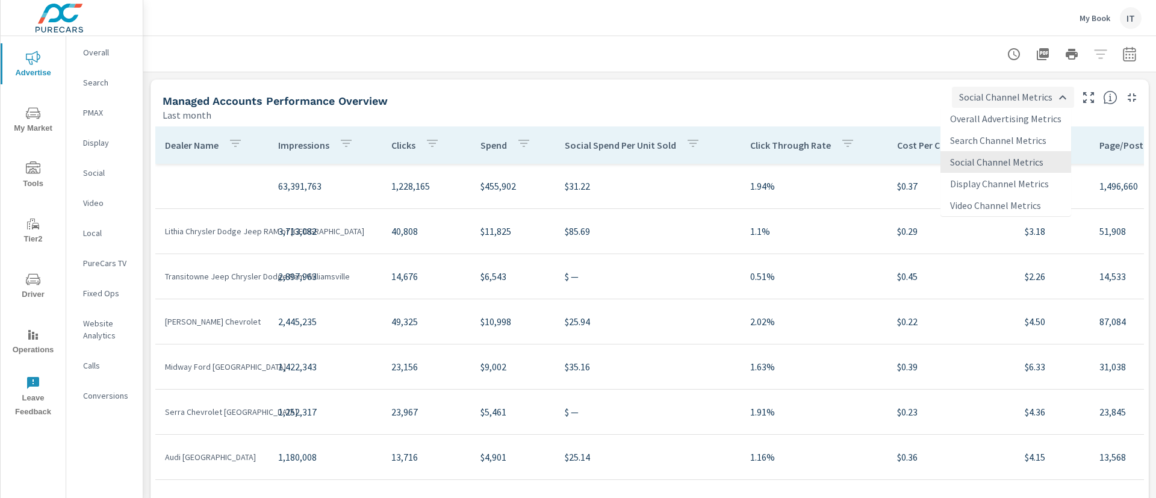
click at [991, 90] on body "Advertise My Market Tools Tier2 Driver Operations Leave Feedback Overall Search…" at bounding box center [578, 249] width 1156 height 498
click at [991, 186] on li "Display Channel Metrics" at bounding box center [1005, 184] width 131 height 22
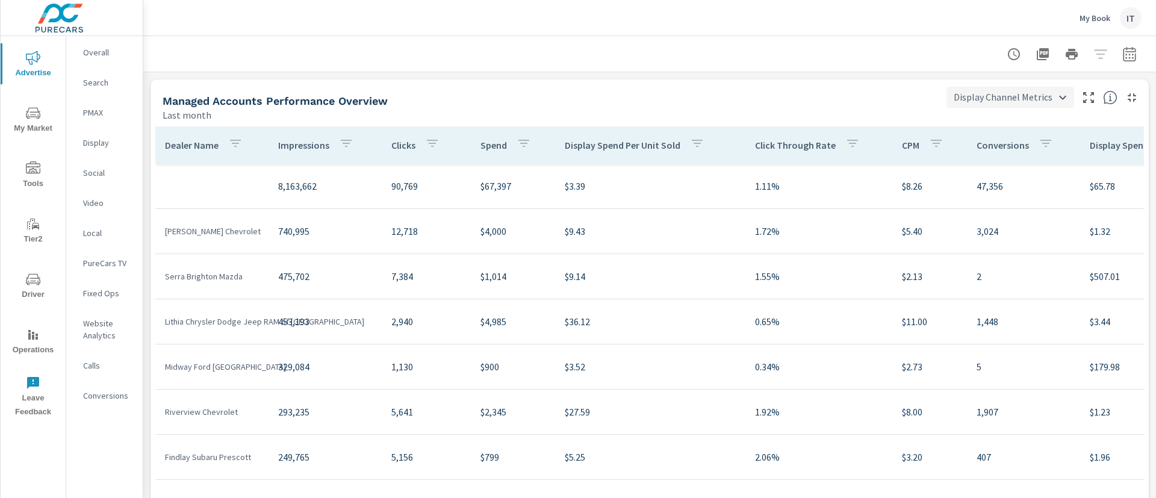
click at [1024, 93] on body "Advertise My Market Tools Tier2 Driver Operations Leave Feedback Overall Search…" at bounding box center [578, 249] width 1156 height 498
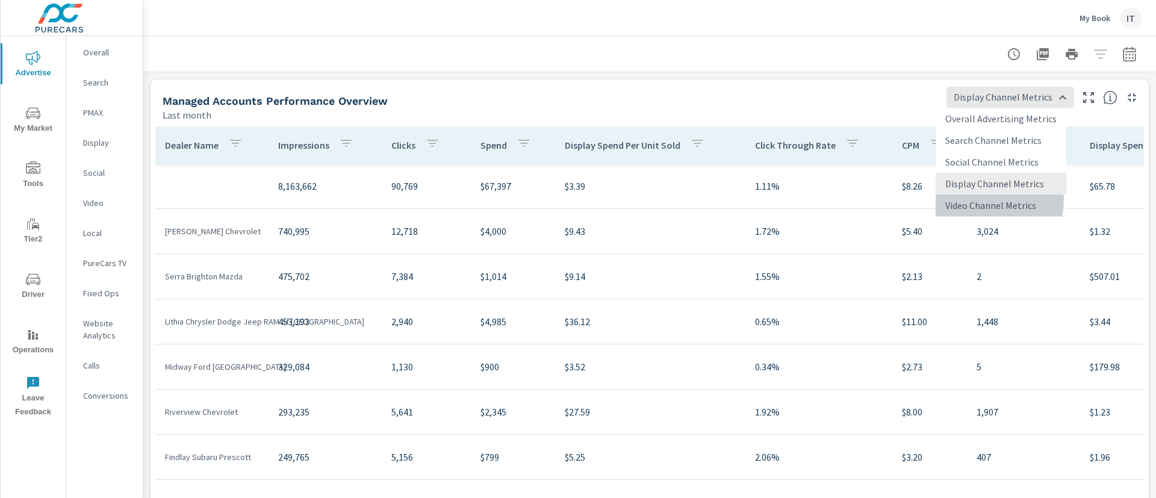
click at [983, 200] on li "Video Channel Metrics" at bounding box center [1000, 205] width 131 height 22
type input "Video Channel Metrics"
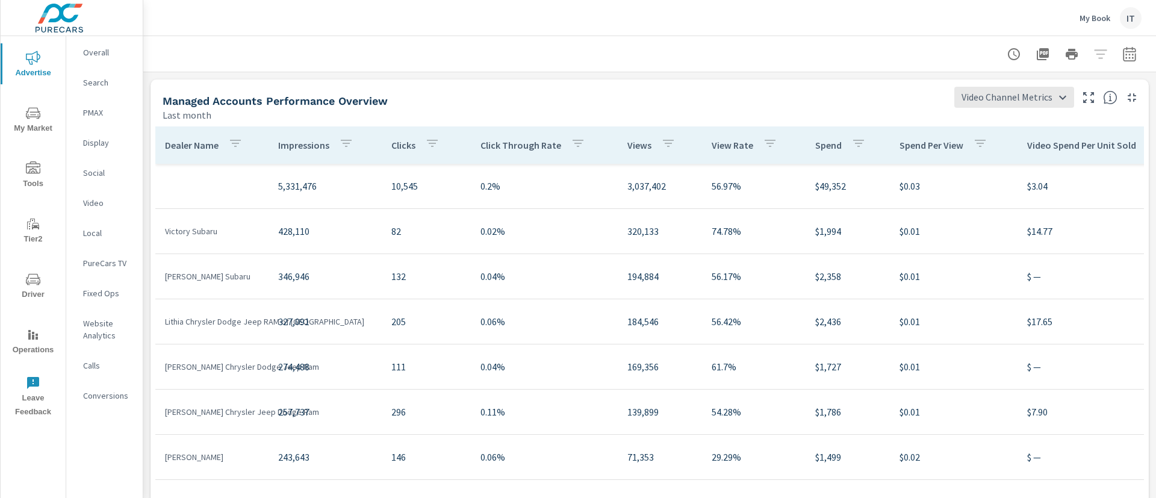
click at [239, 146] on icon "button" at bounding box center [235, 143] width 14 height 14
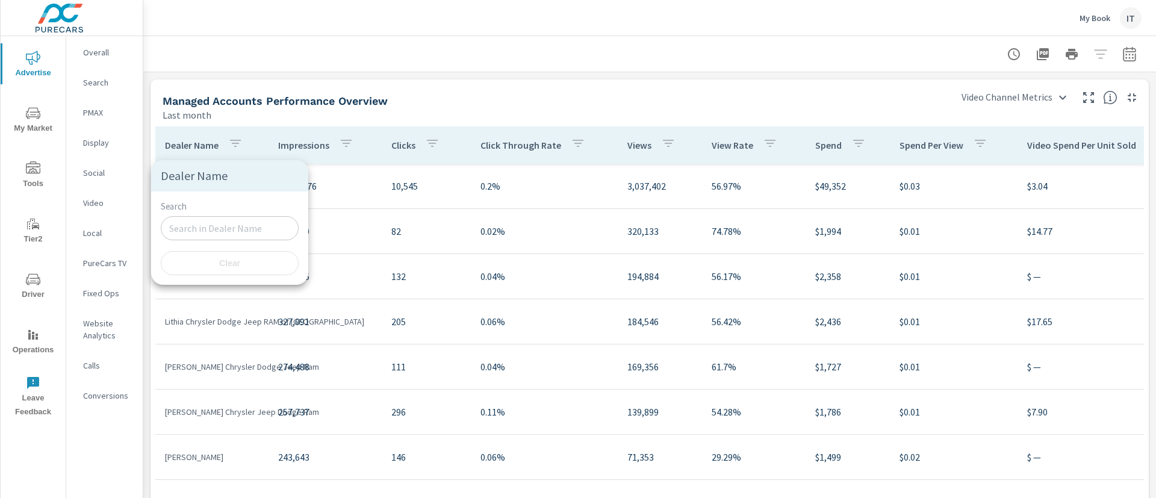
click at [415, 101] on div at bounding box center [578, 249] width 1156 height 498
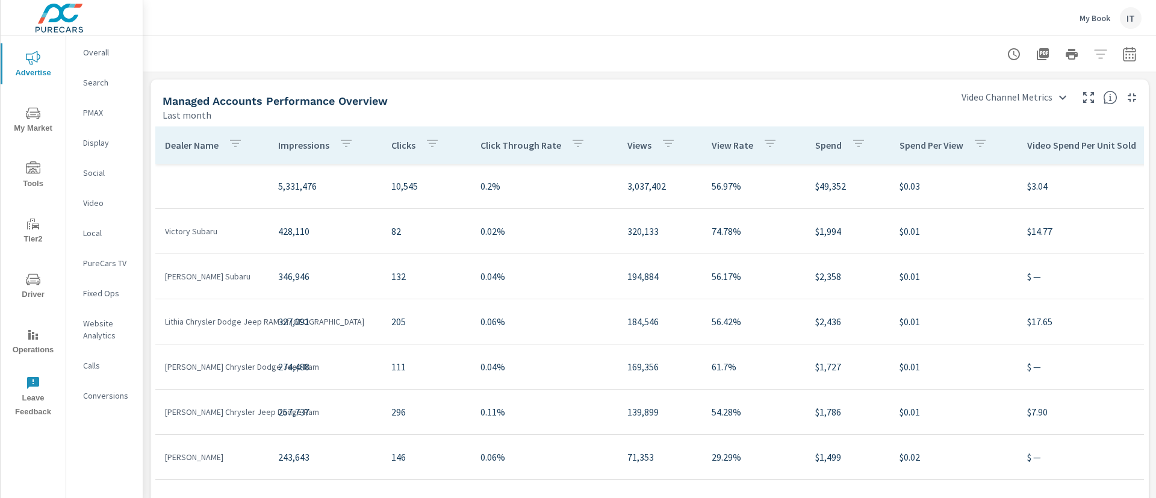
click at [197, 147] on p "Dealer Name" at bounding box center [192, 145] width 54 height 12
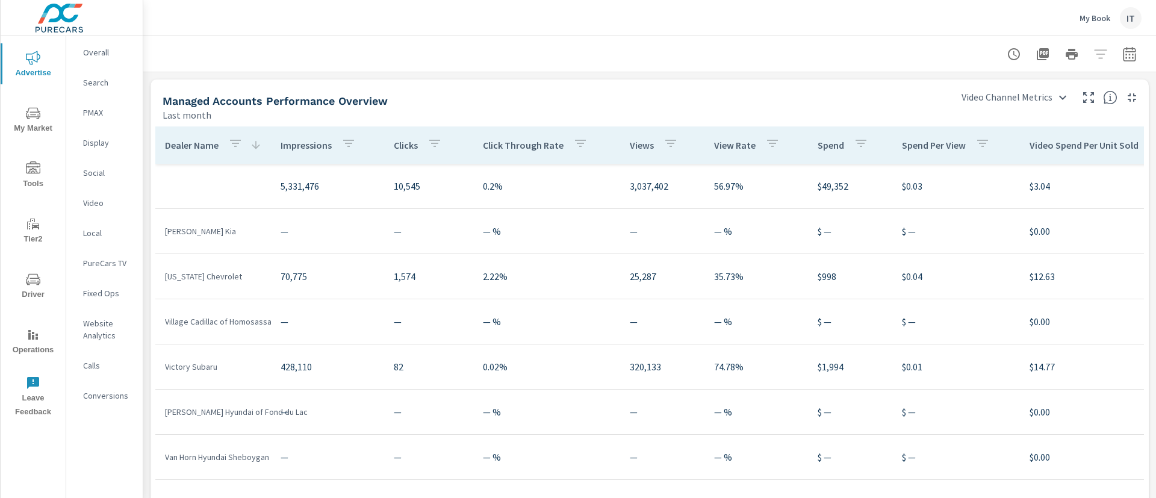
click at [198, 147] on p "Dealer Name" at bounding box center [192, 145] width 54 height 12
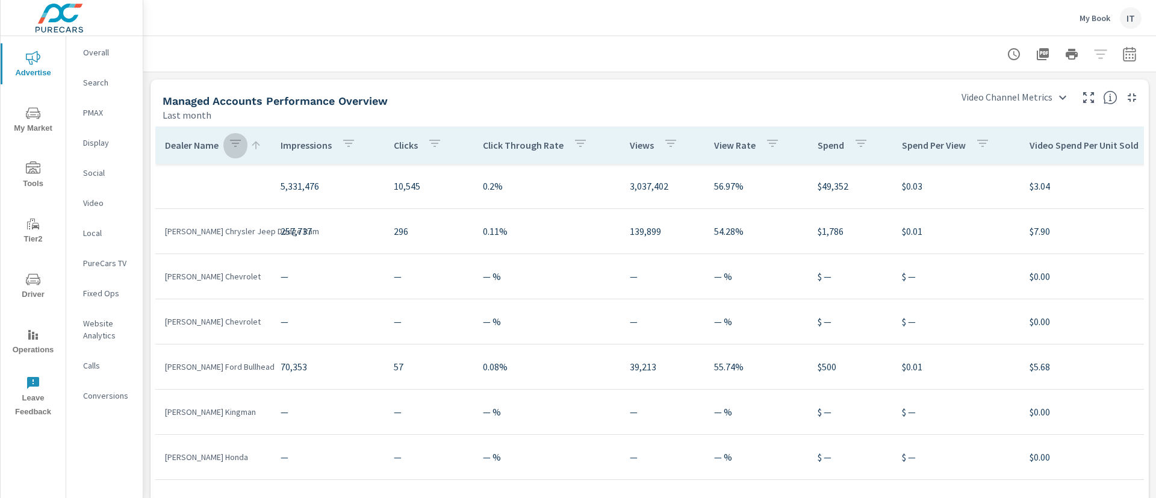
click at [229, 140] on icon "button" at bounding box center [235, 143] width 14 height 14
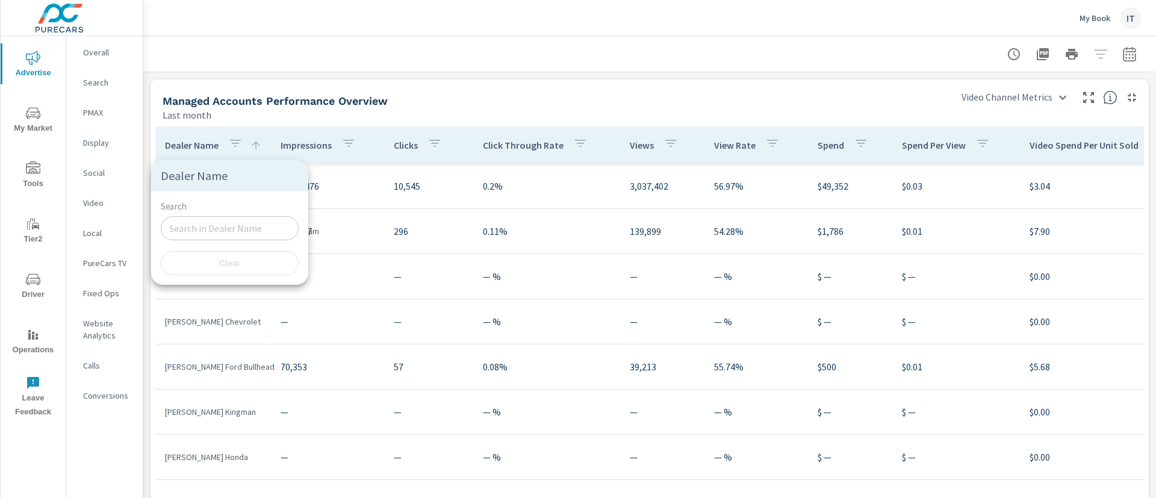
click at [214, 216] on input "Search" at bounding box center [230, 228] width 138 height 24
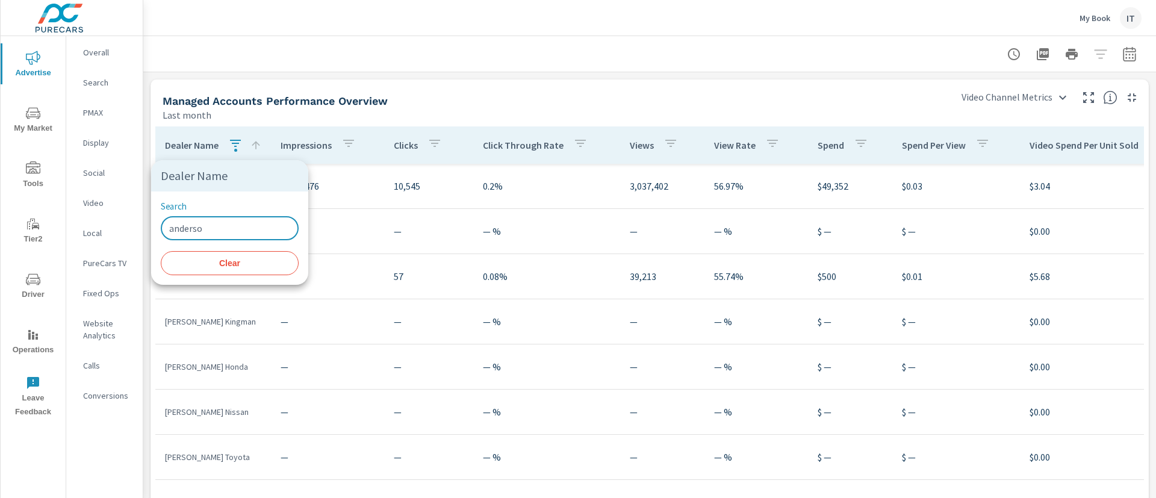
type input "anderson"
click at [560, 73] on div at bounding box center [578, 249] width 1156 height 498
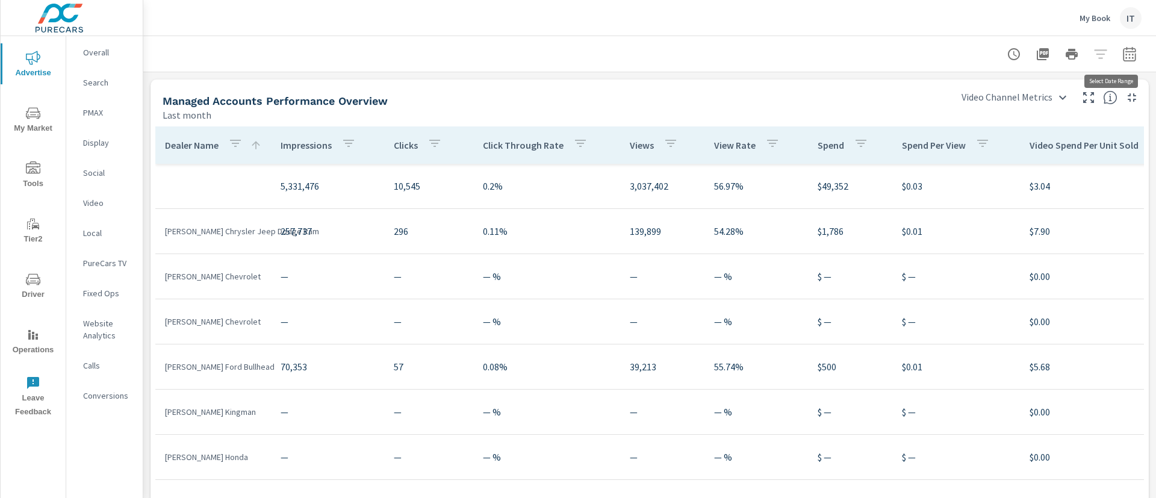
click at [1122, 52] on icon "button" at bounding box center [1129, 54] width 14 height 14
select select "Last month"
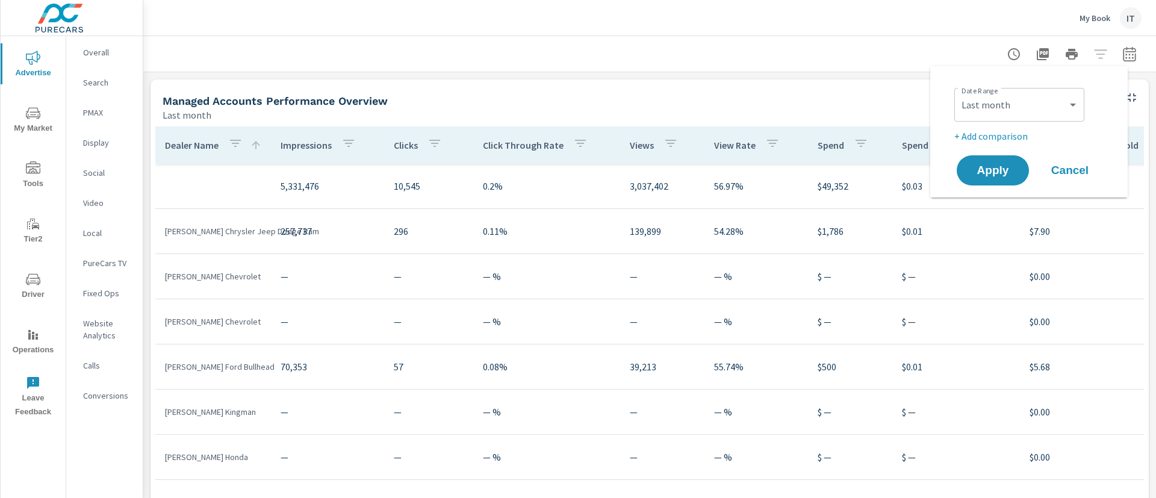
click at [1003, 132] on p "+ Add comparison" at bounding box center [1031, 136] width 154 height 14
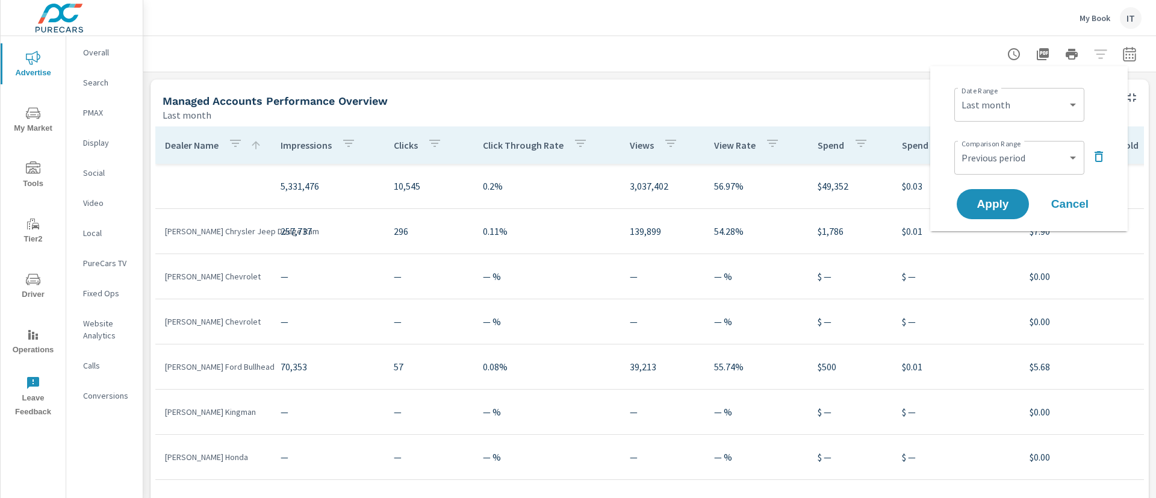
click at [1021, 143] on div "Custom Previous period Previous month Previous year ​" at bounding box center [1019, 158] width 130 height 34
click at [1027, 160] on select "Custom Previous period Previous month Previous year" at bounding box center [1019, 158] width 120 height 24
click at [959, 146] on select "Custom Previous period Previous month Previous year" at bounding box center [1019, 158] width 120 height 24
select select "Previous month"
click at [1003, 208] on span "Apply" at bounding box center [992, 204] width 49 height 11
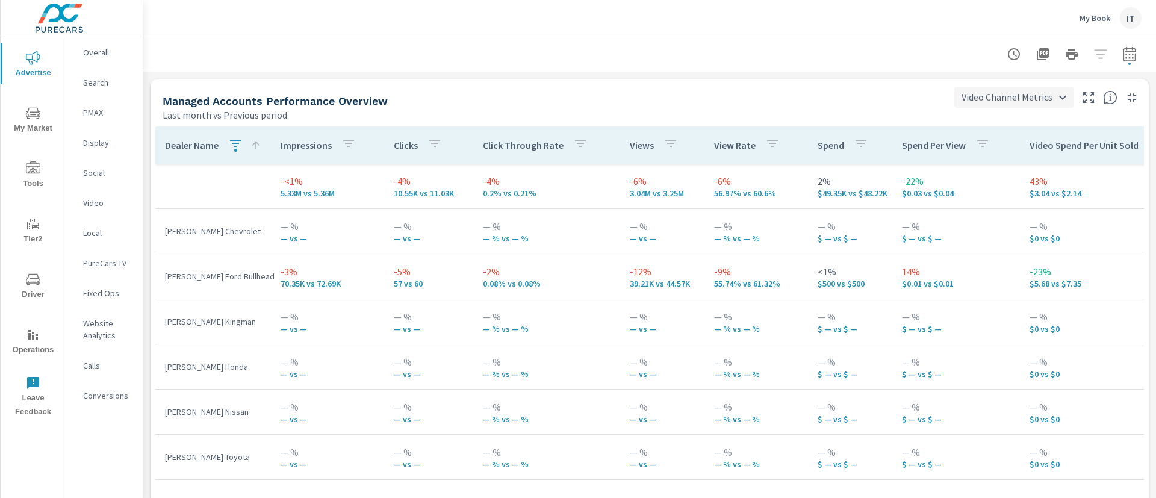
click at [1014, 102] on body "Advertise My Market Tools Tier2 Driver Operations Leave Feedback Overall Search…" at bounding box center [578, 249] width 1156 height 498
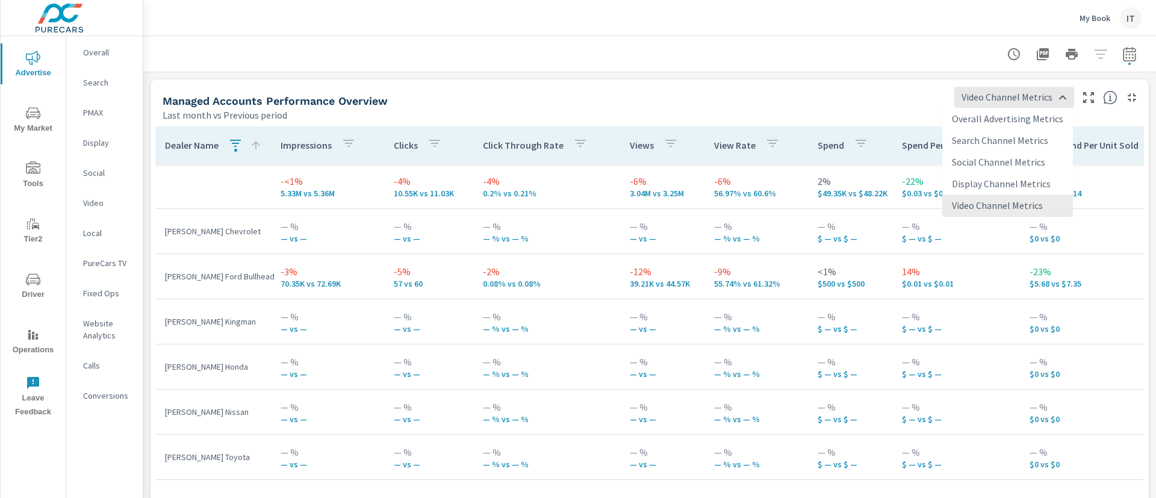
click at [993, 124] on li "Overall Advertising Metrics" at bounding box center [1007, 119] width 131 height 22
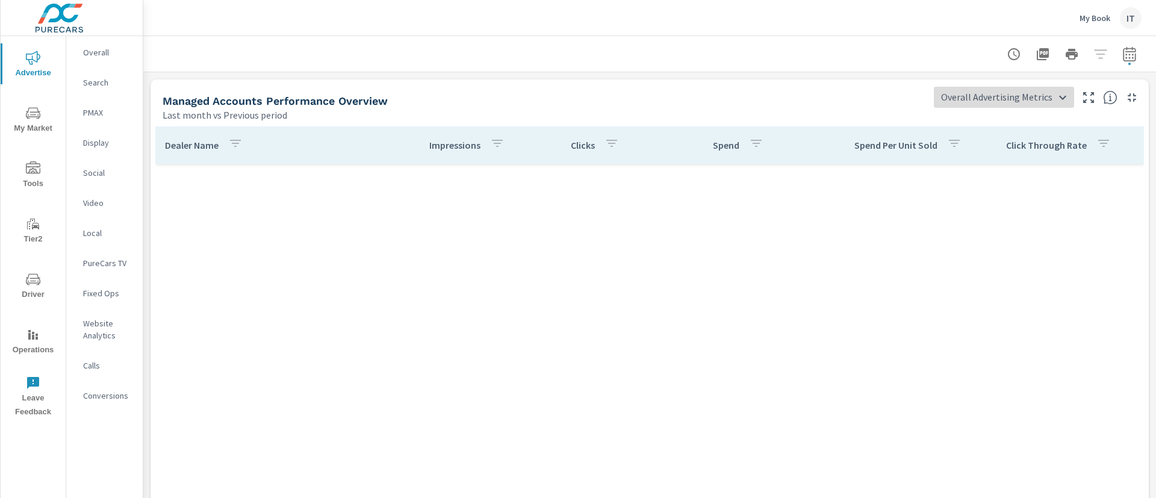
scroll to position [9074, 0]
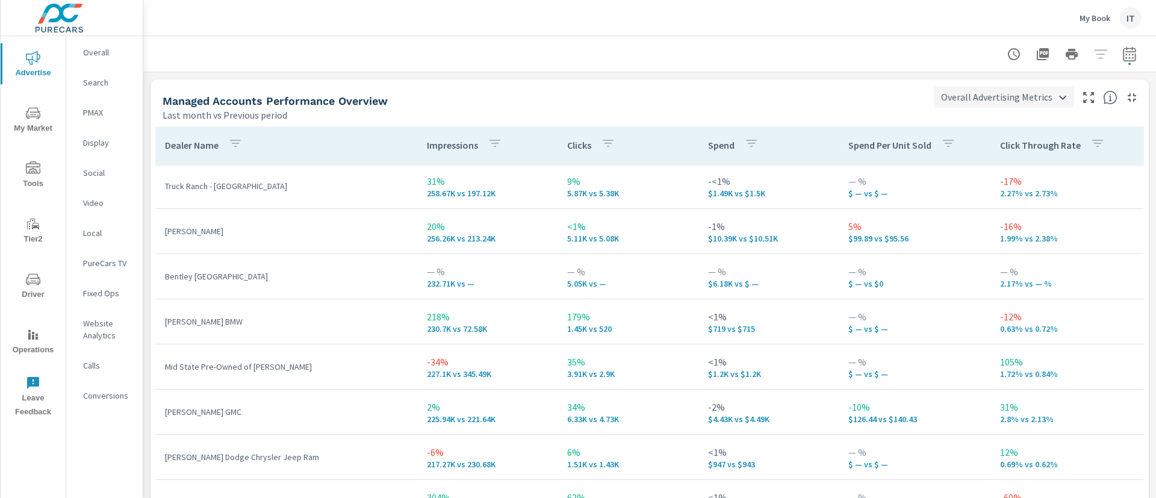
click at [958, 98] on body "Advertise My Market Tools Tier2 Driver Operations Leave Feedback Overall Search…" at bounding box center [578, 249] width 1156 height 498
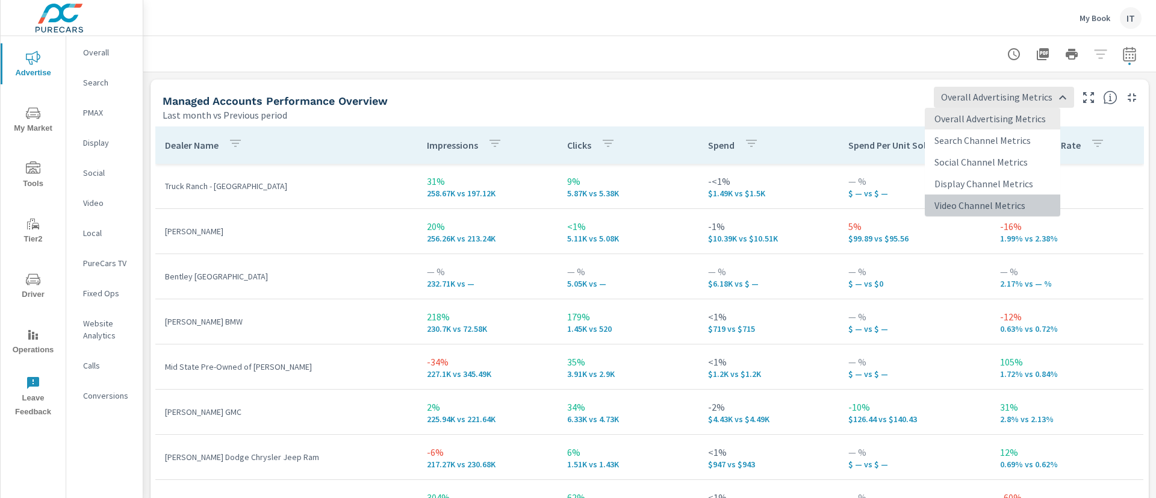
click at [1001, 198] on li "Video Channel Metrics" at bounding box center [992, 205] width 135 height 22
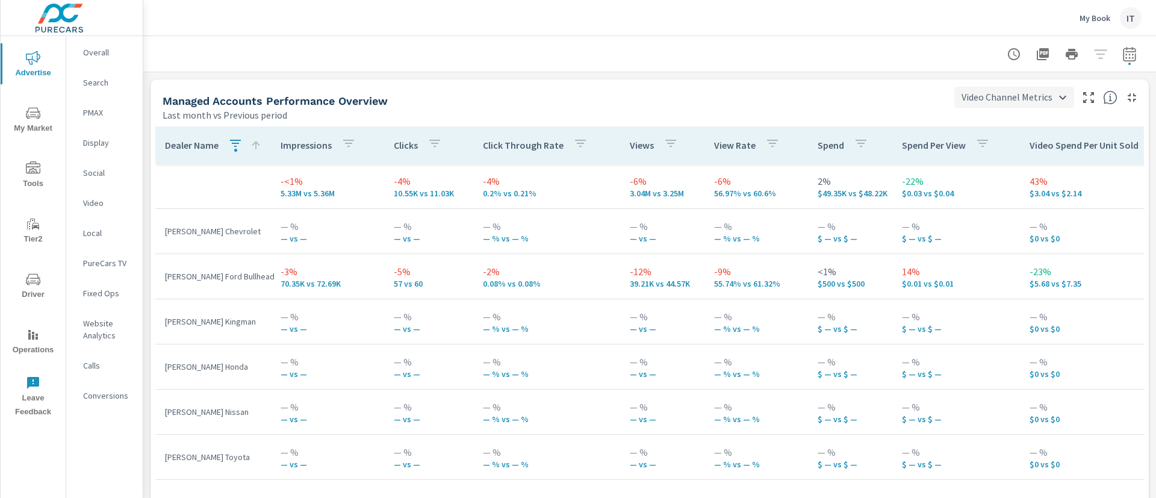
click at [993, 88] on body "Advertise My Market Tools Tier2 Driver Operations Leave Feedback Overall Search…" at bounding box center [578, 249] width 1156 height 498
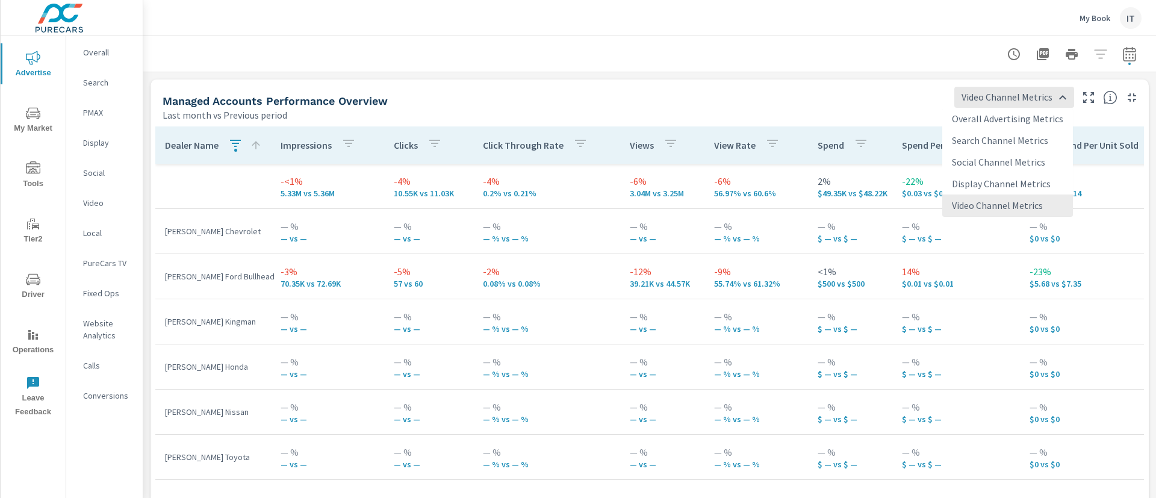
click at [956, 115] on li "Overall Advertising Metrics" at bounding box center [1007, 119] width 131 height 22
type input "Overall Advertising Metrics"
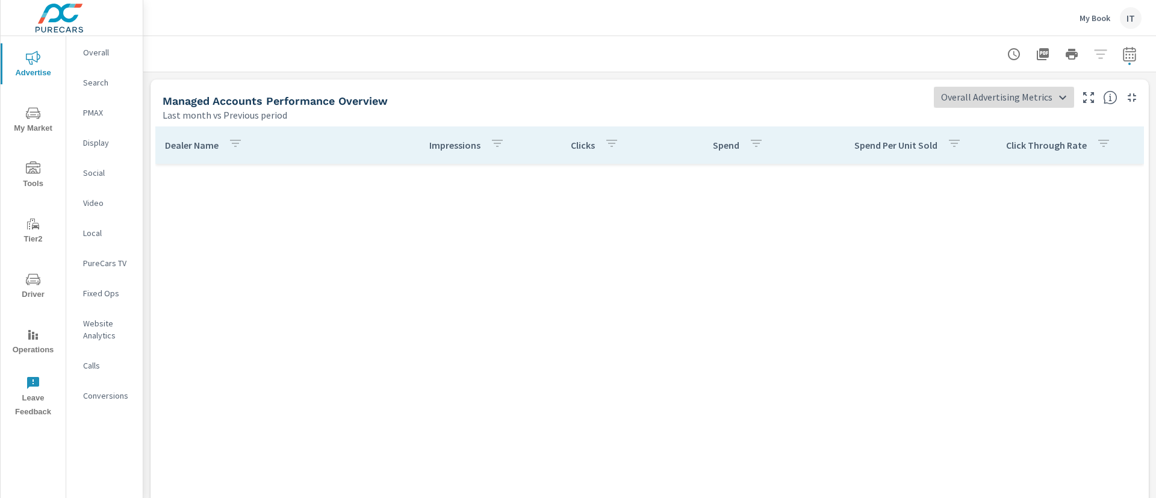
scroll to position [9074, 0]
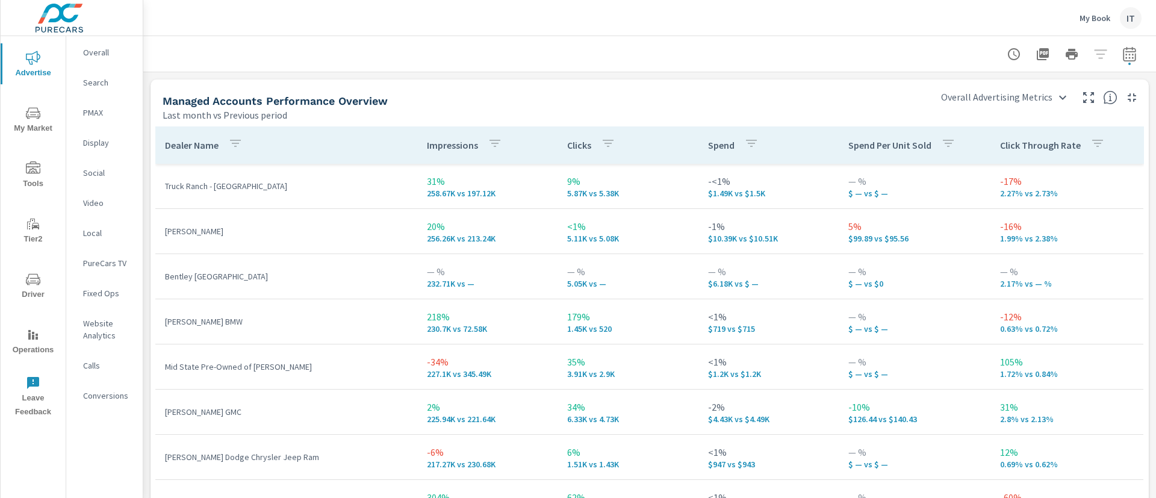
click at [691, 61] on div at bounding box center [650, 54] width 984 height 36
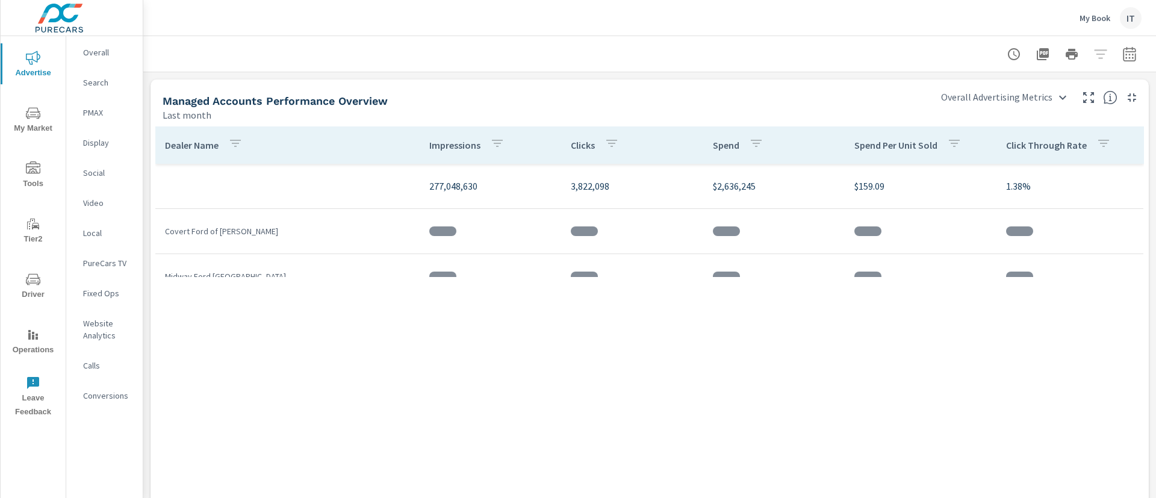
scroll to position [9074, 0]
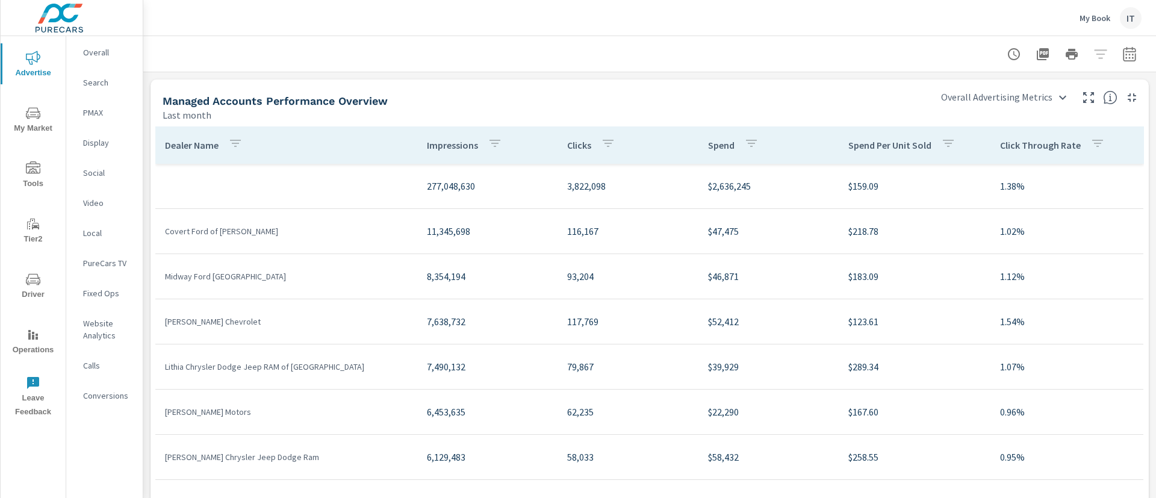
click at [1103, 28] on div "My Book IT" at bounding box center [1110, 18] width 62 height 22
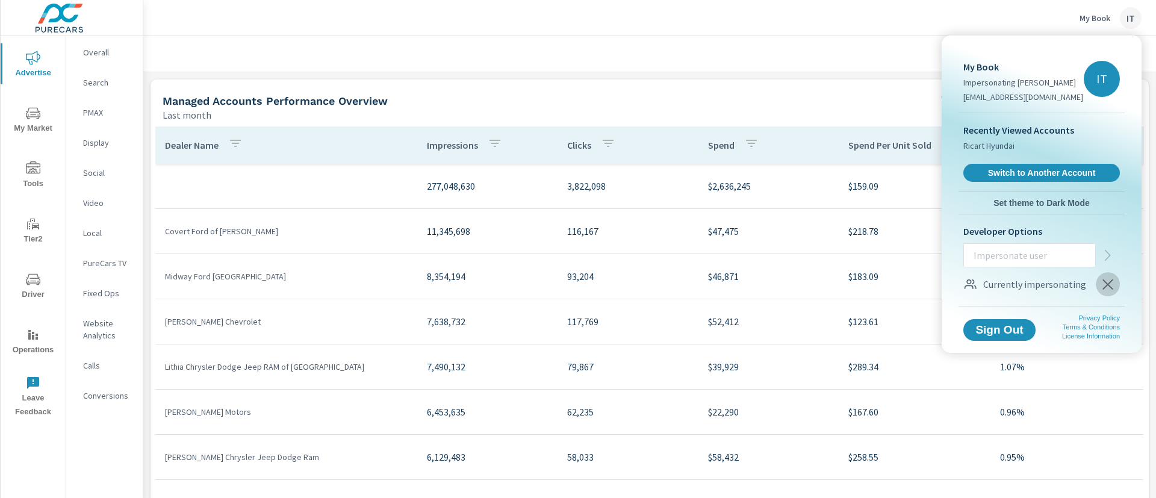
click at [1111, 289] on icon "button" at bounding box center [1107, 284] width 14 height 14
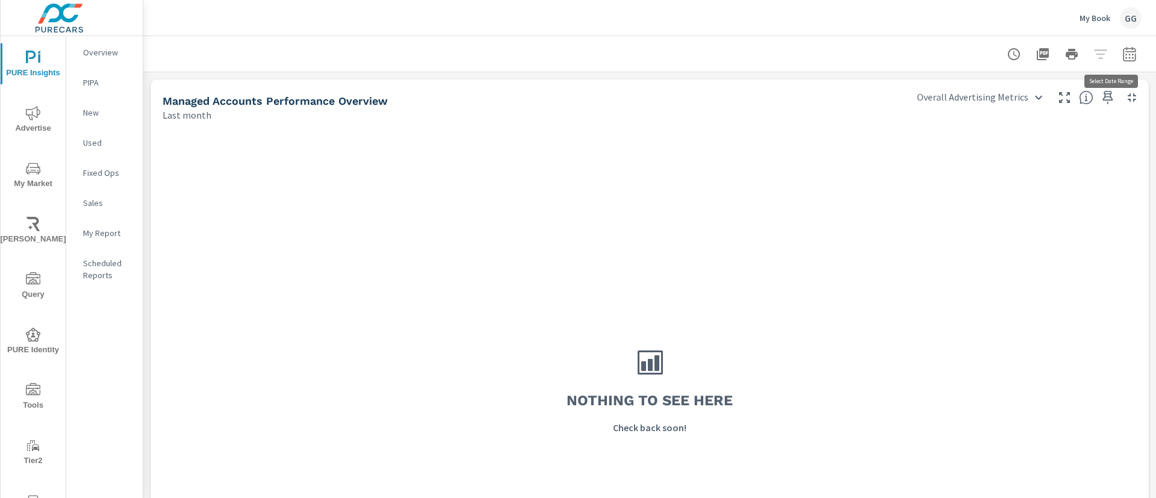
click at [1122, 59] on icon "button" at bounding box center [1129, 54] width 14 height 14
select select "Last month"
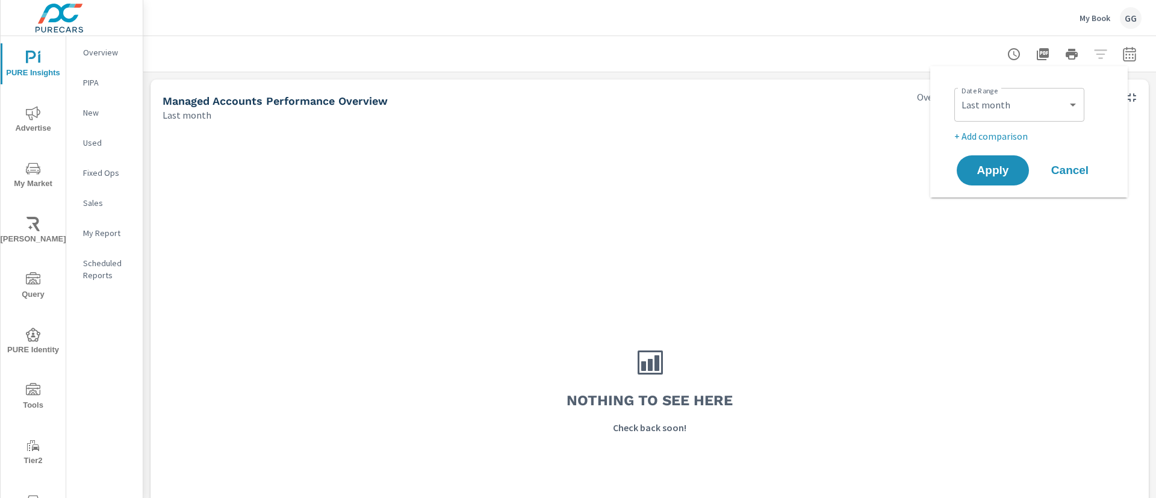
click at [1014, 135] on p "+ Add comparison" at bounding box center [1031, 136] width 154 height 14
select select "Previous period"
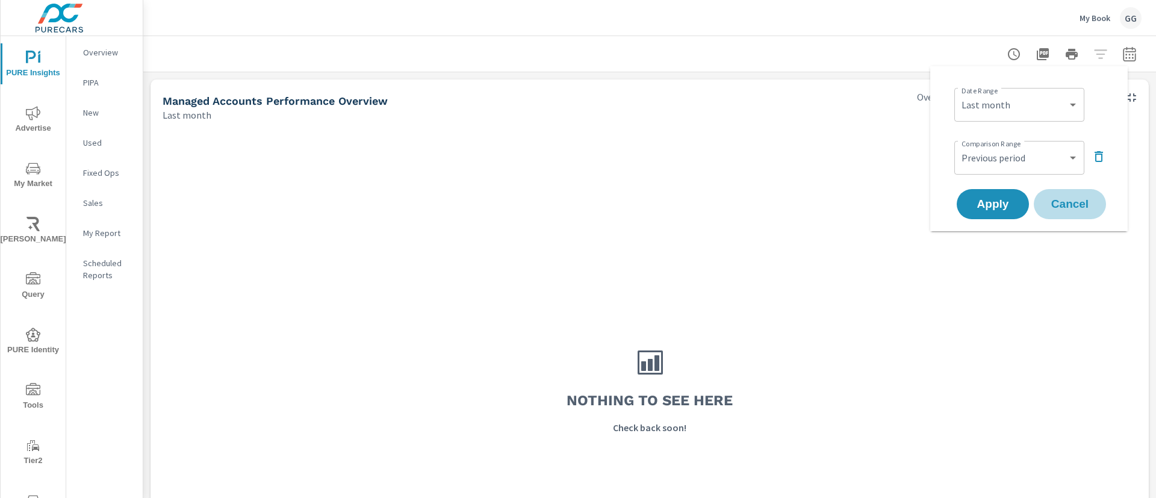
click at [1085, 209] on span "Cancel" at bounding box center [1069, 204] width 48 height 11
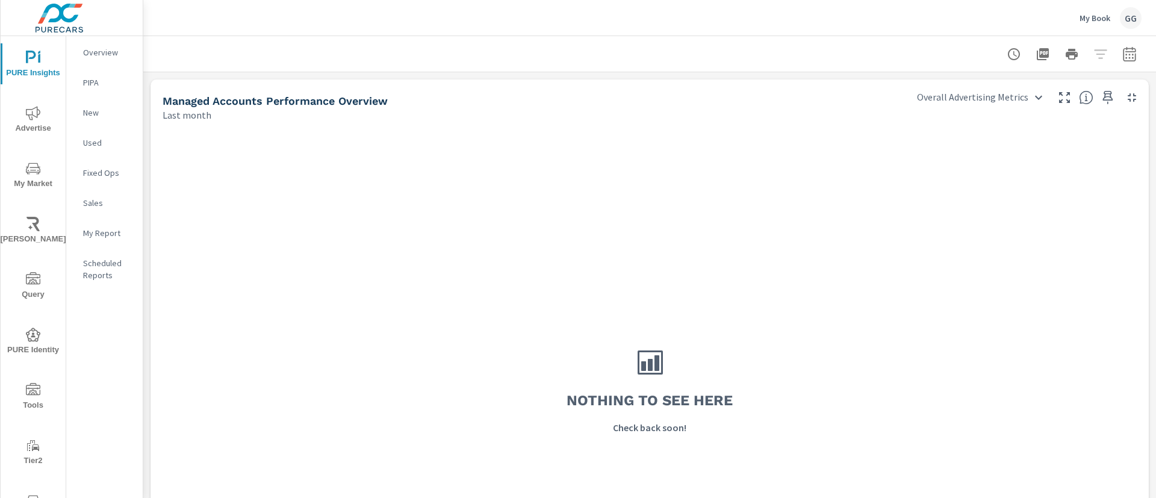
click at [1126, 20] on div "GG" at bounding box center [1131, 18] width 22 height 22
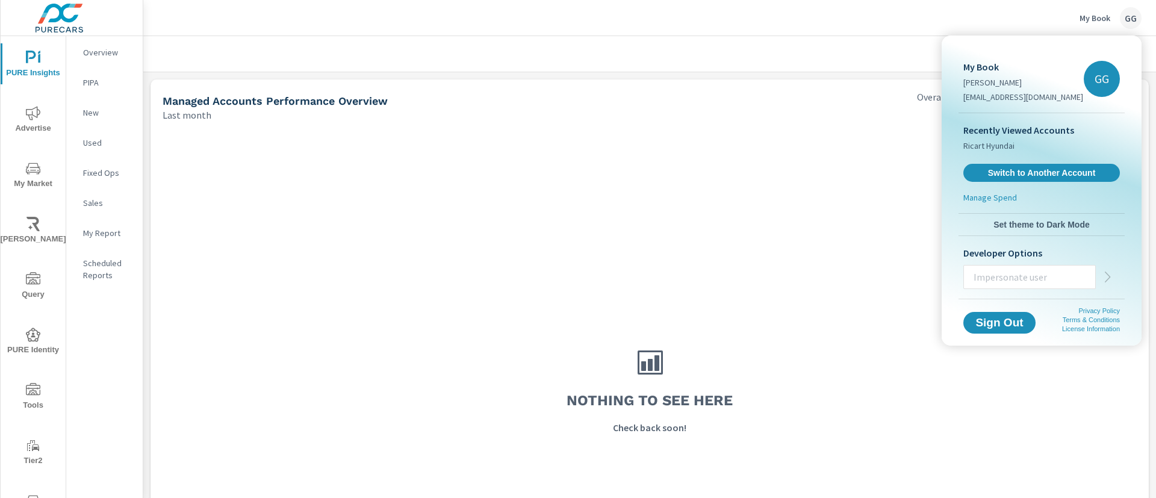
click at [1014, 278] on input "text" at bounding box center [1029, 276] width 131 height 31
type input "s"
type input "[EMAIL_ADDRESS][DOMAIN_NAME]"
click at [1112, 270] on icon "button" at bounding box center [1107, 277] width 14 height 14
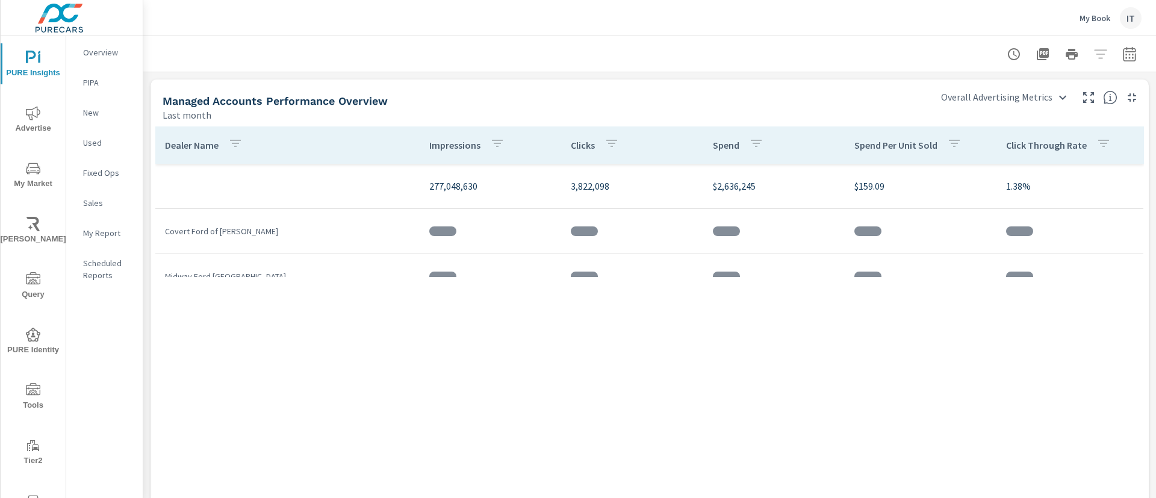
scroll to position [8351, 0]
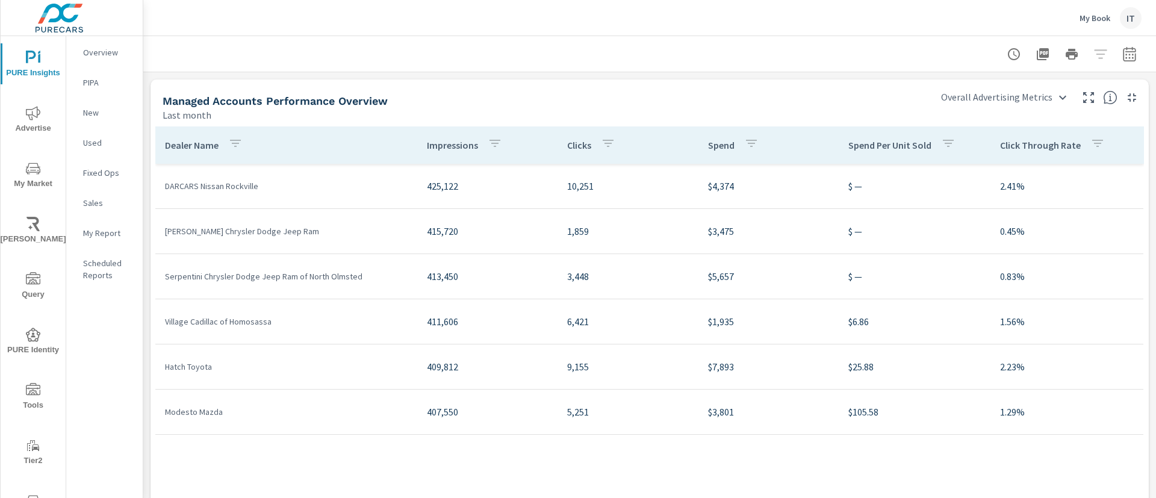
scroll to position [244, 0]
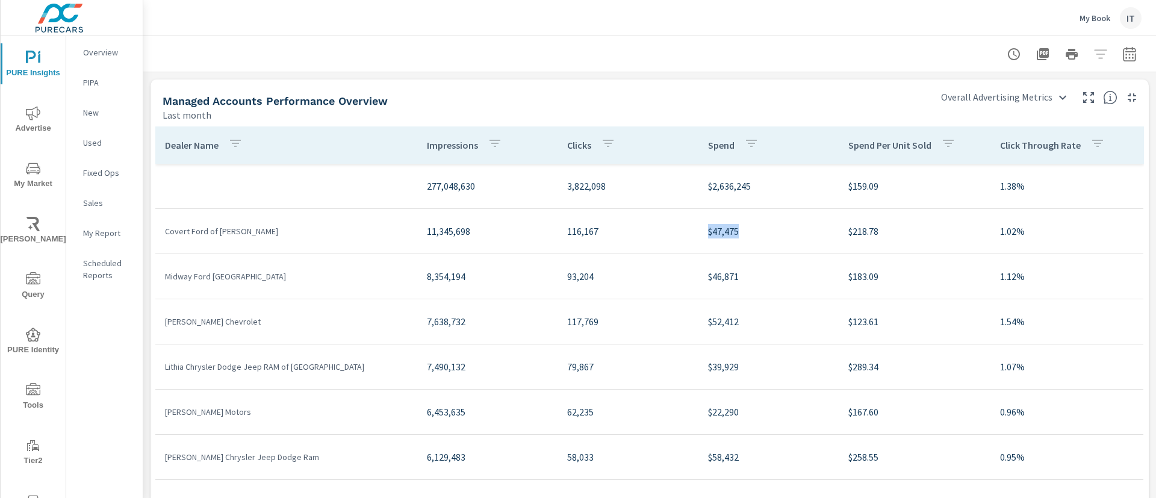
drag, startPoint x: 695, startPoint y: 240, endPoint x: 722, endPoint y: 241, distance: 26.5
click at [722, 241] on tr "Covert Ford of Hutto 11,345,698 116,167 $47,475 $218.78 1.02%" at bounding box center [649, 231] width 988 height 45
click at [767, 66] on div at bounding box center [650, 54] width 984 height 36
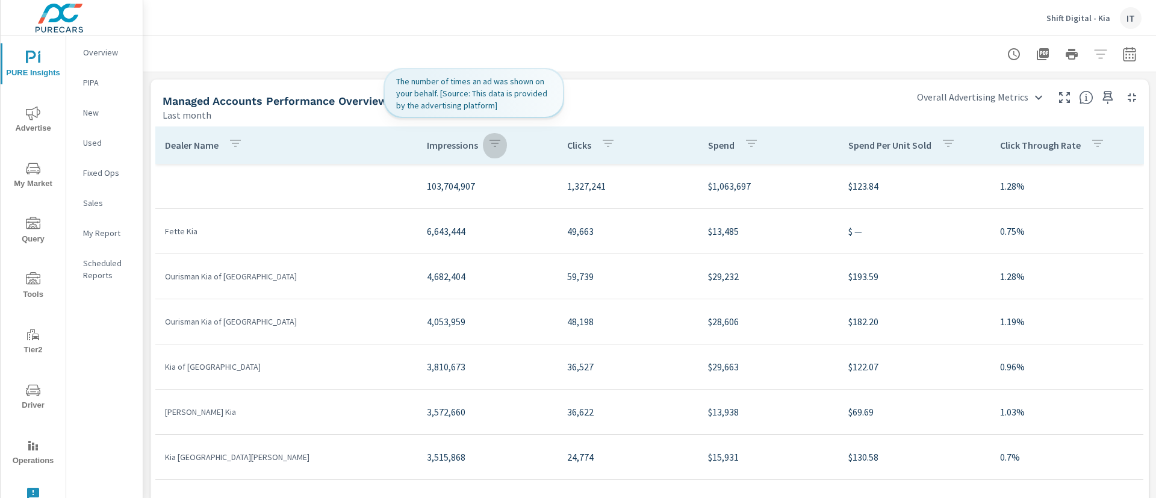
click at [488, 147] on icon "button" at bounding box center [495, 143] width 14 height 14
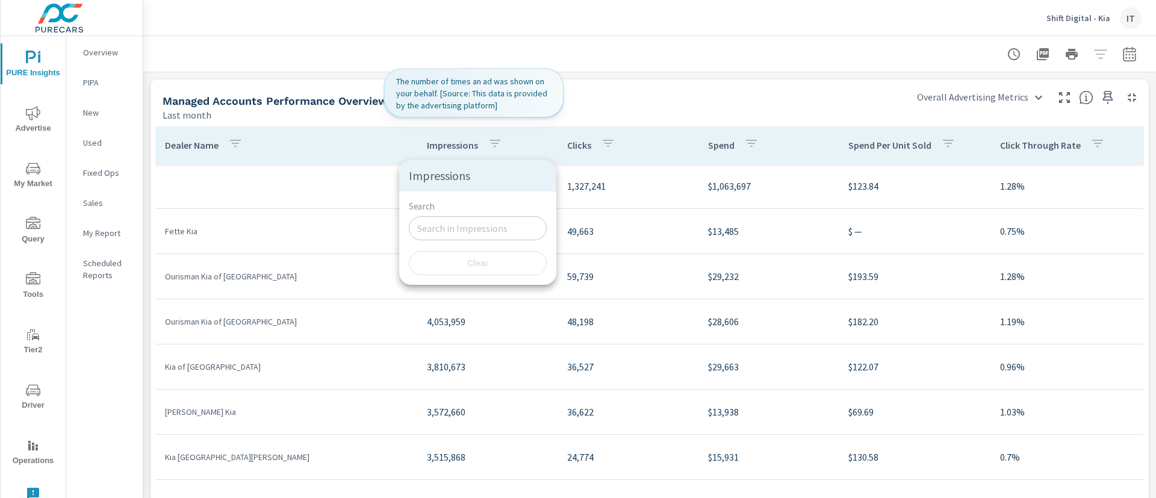
click at [593, 140] on div at bounding box center [578, 249] width 1156 height 498
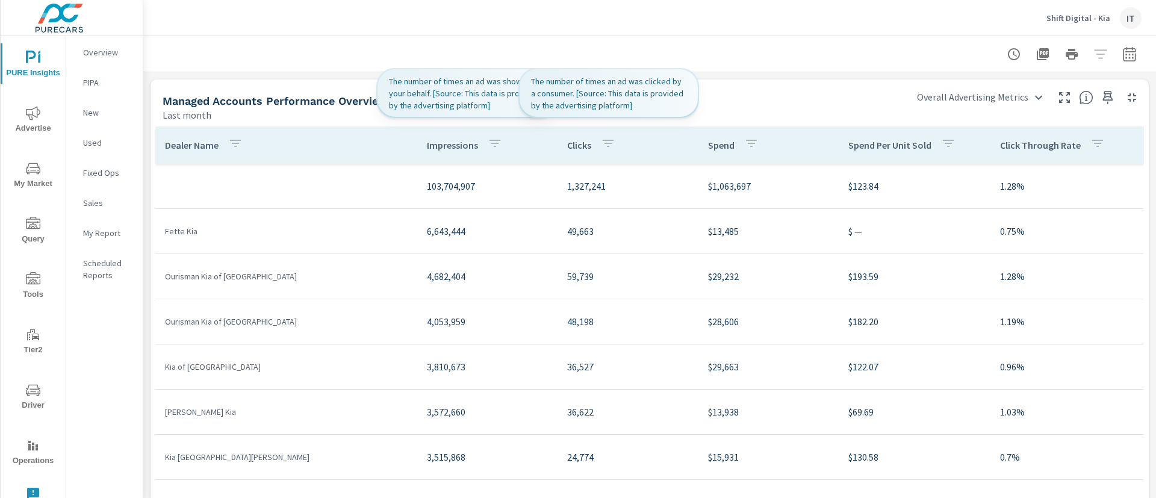
click at [601, 150] on icon "button" at bounding box center [608, 143] width 14 height 14
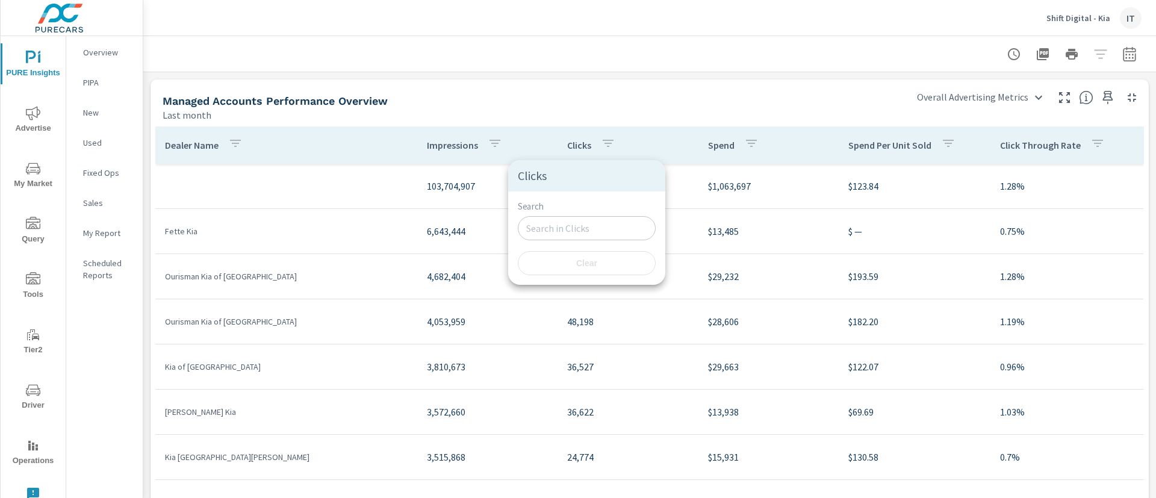
click at [751, 110] on div at bounding box center [578, 249] width 1156 height 498
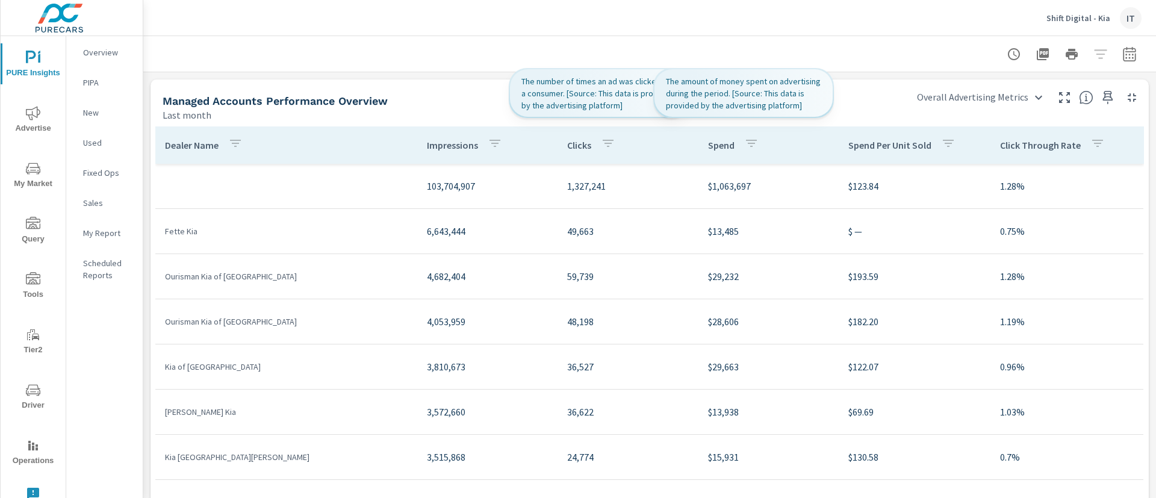
click at [744, 143] on icon "button" at bounding box center [751, 143] width 14 height 14
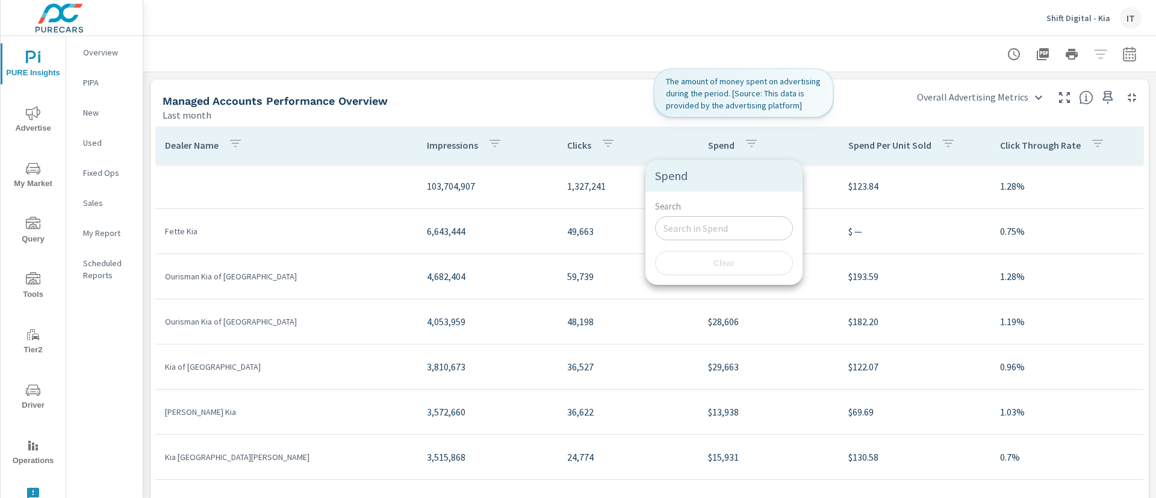
click at [867, 88] on div at bounding box center [578, 249] width 1156 height 498
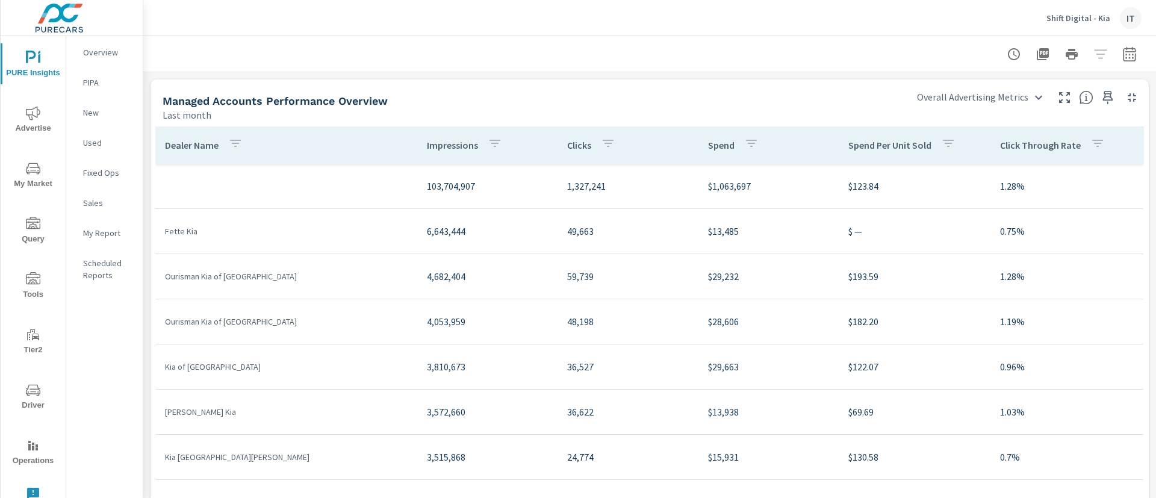
click at [816, 45] on div at bounding box center [650, 54] width 984 height 36
click at [486, 40] on div at bounding box center [650, 54] width 984 height 36
